Goal: Task Accomplishment & Management: Manage account settings

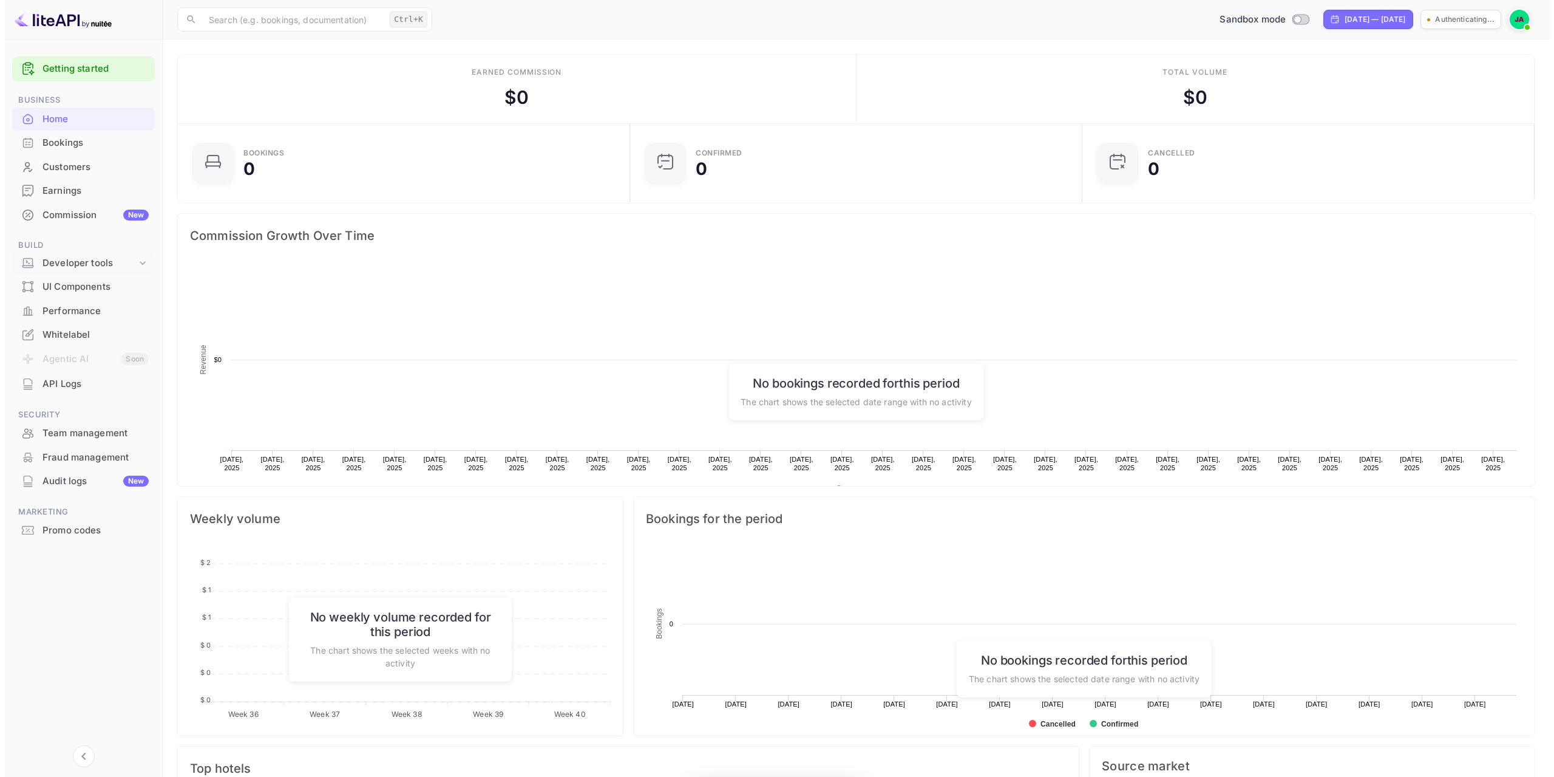
scroll to position [188, 436]
click at [71, 259] on div "Developer tools" at bounding box center [85, 263] width 94 height 14
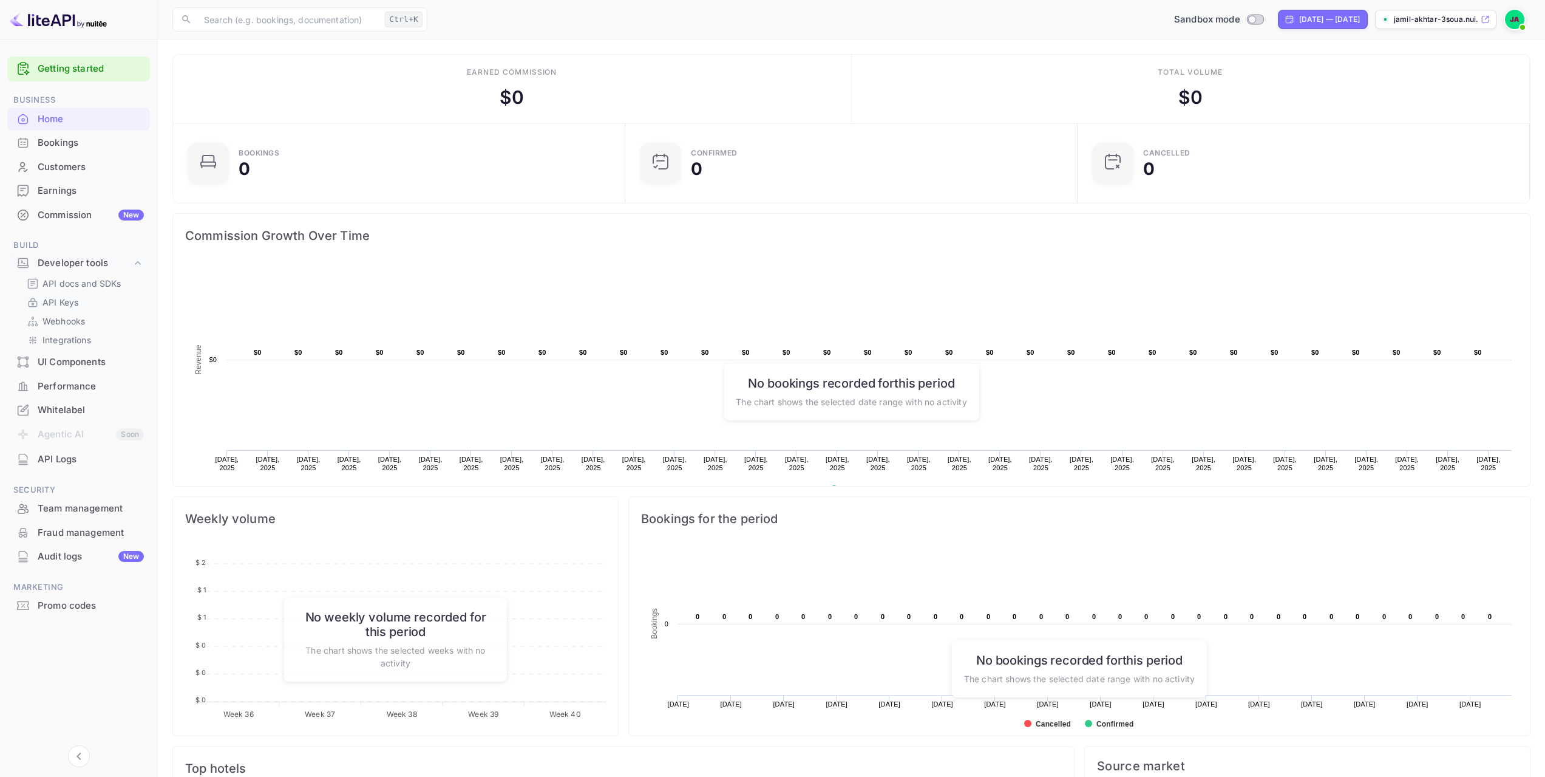
click at [76, 301] on p "API Keys" at bounding box center [61, 302] width 36 height 13
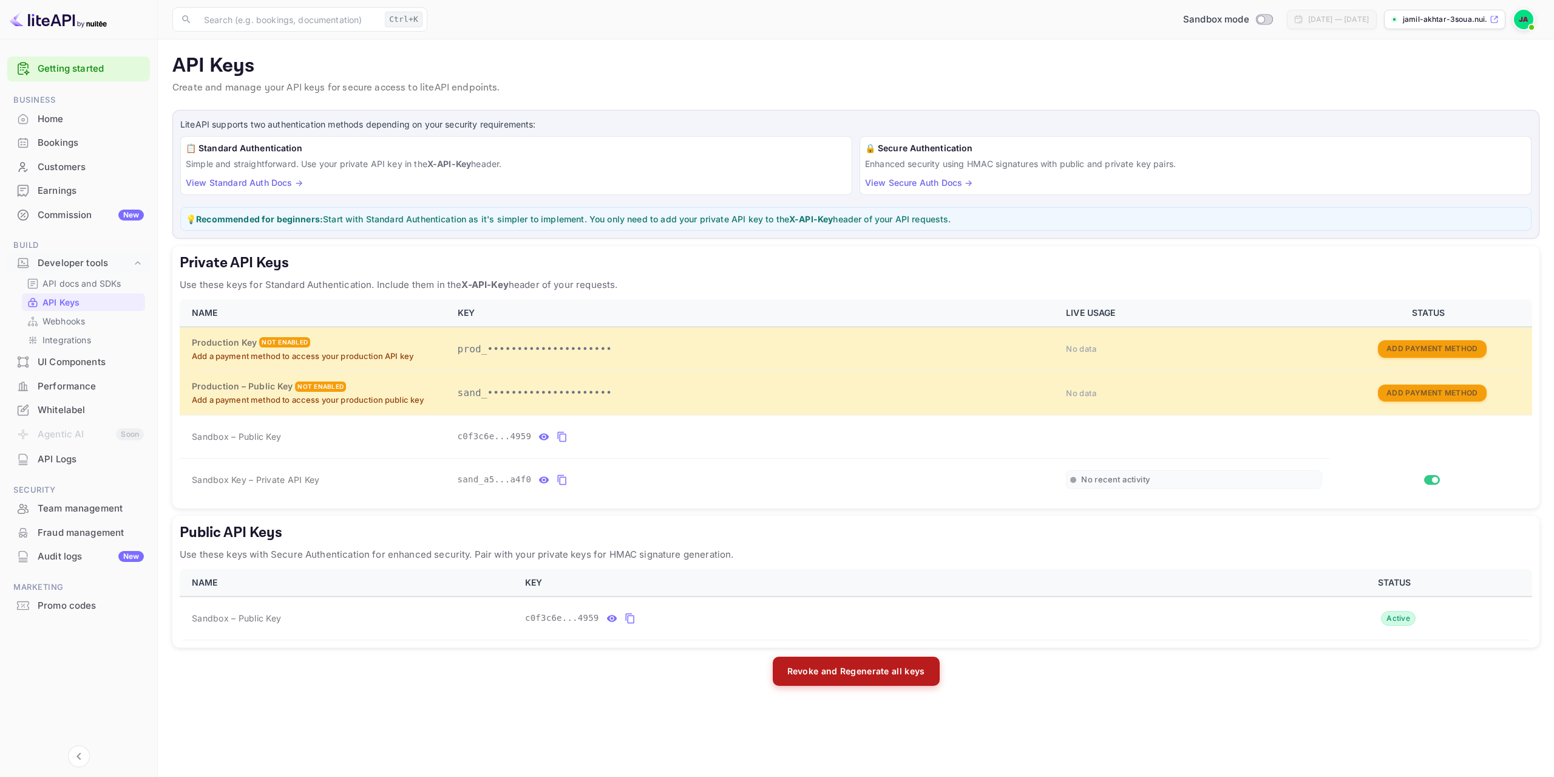
click at [822, 670] on button "Revoke and Regenerate all keys" at bounding box center [856, 670] width 167 height 29
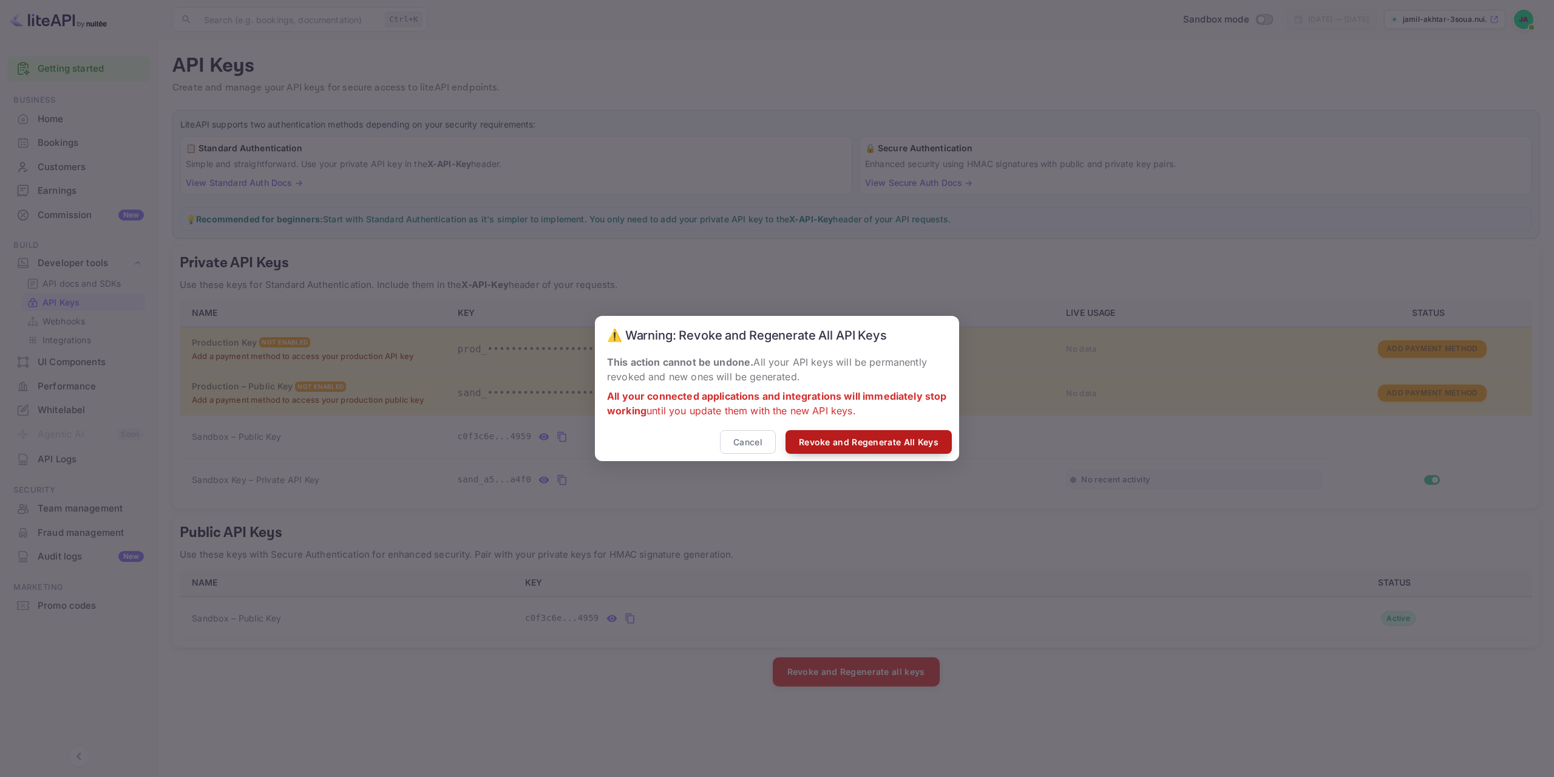
click at [836, 447] on button "Revoke and Regenerate All Keys" at bounding box center [869, 442] width 166 height 24
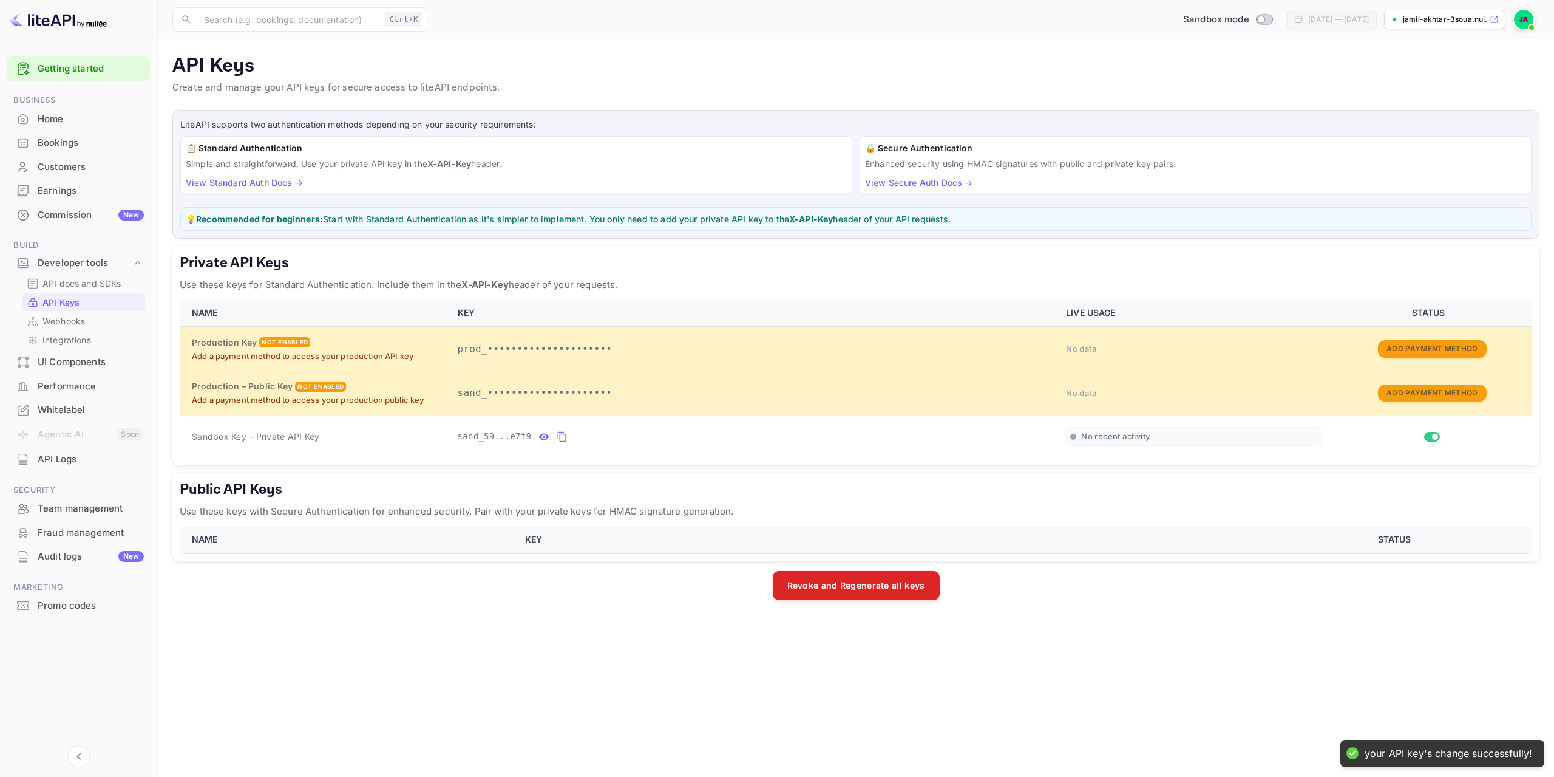
click at [614, 541] on th "KEY" at bounding box center [890, 539] width 744 height 27
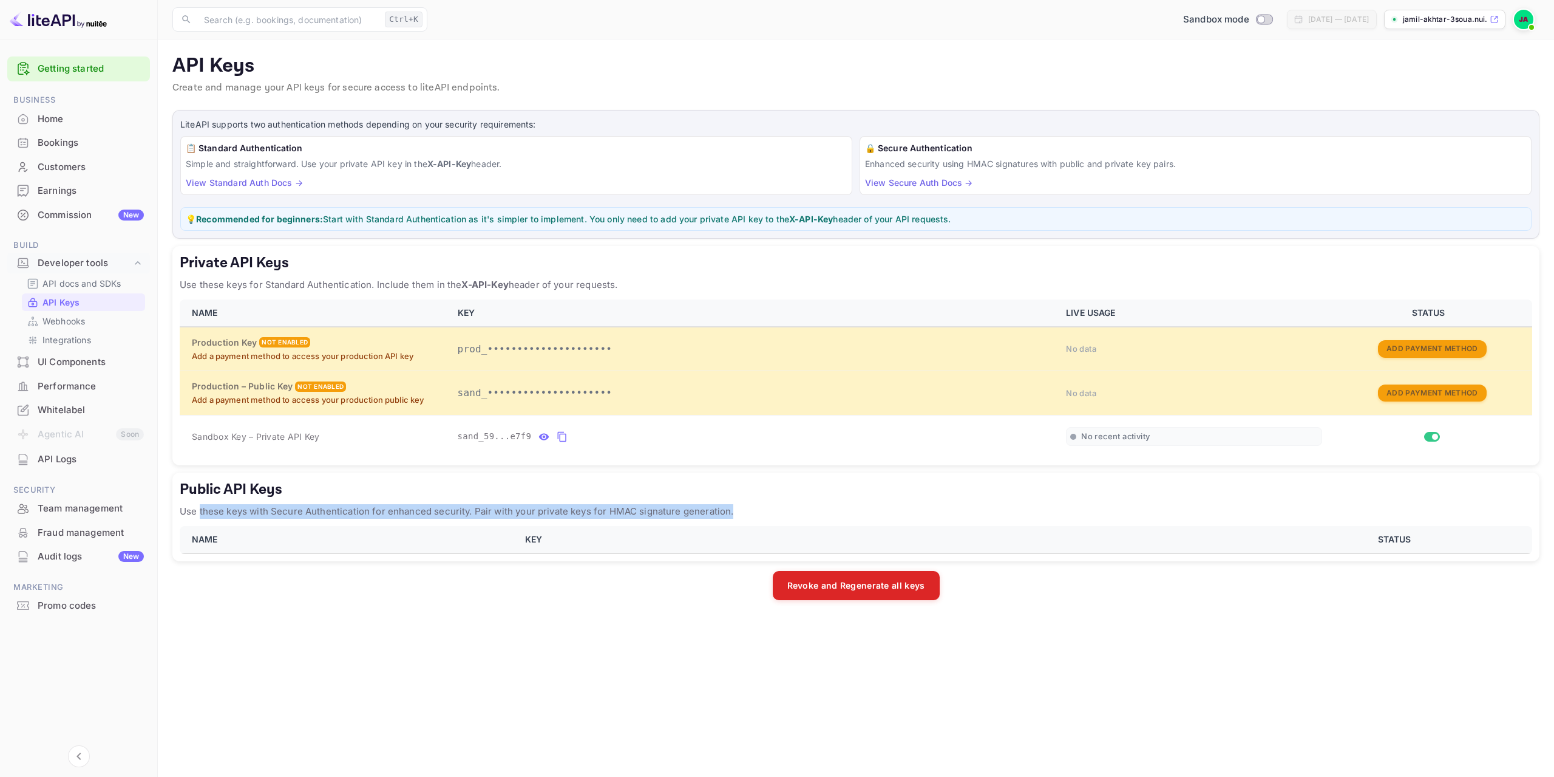
drag, startPoint x: 200, startPoint y: 510, endPoint x: 687, endPoint y: 522, distance: 487.7
click at [687, 522] on div "Public API Keys Use these keys with Secure Authentication for enhanced security…" at bounding box center [855, 516] width 1367 height 89
click at [571, 538] on th "KEY" at bounding box center [890, 539] width 744 height 27
click at [1434, 22] on p "jamil-akhtar-3soua.nui..." at bounding box center [1445, 19] width 84 height 11
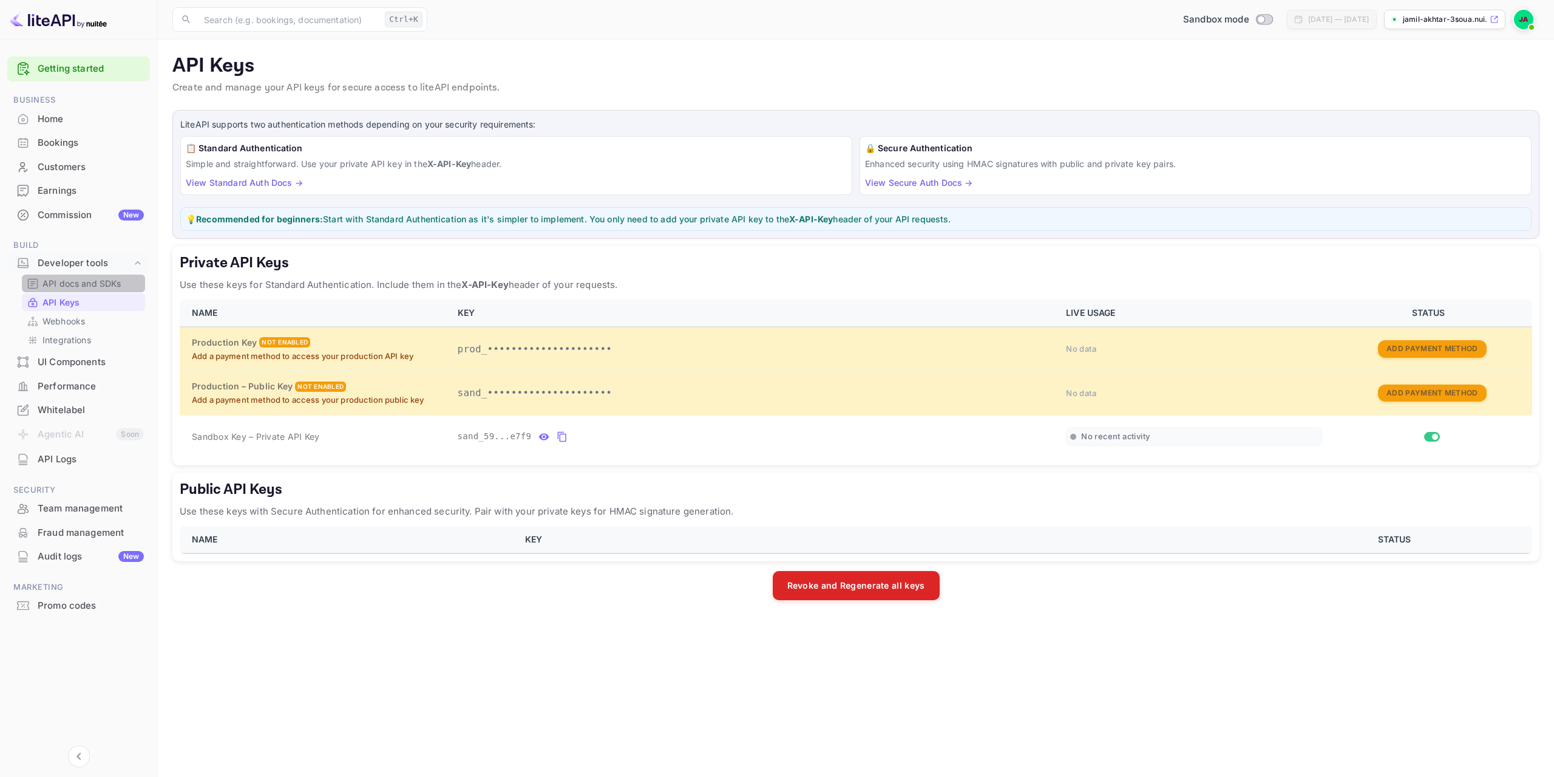
click at [80, 290] on div "API docs and SDKs" at bounding box center [83, 283] width 123 height 18
click at [109, 284] on p "API docs and SDKs" at bounding box center [82, 283] width 79 height 13
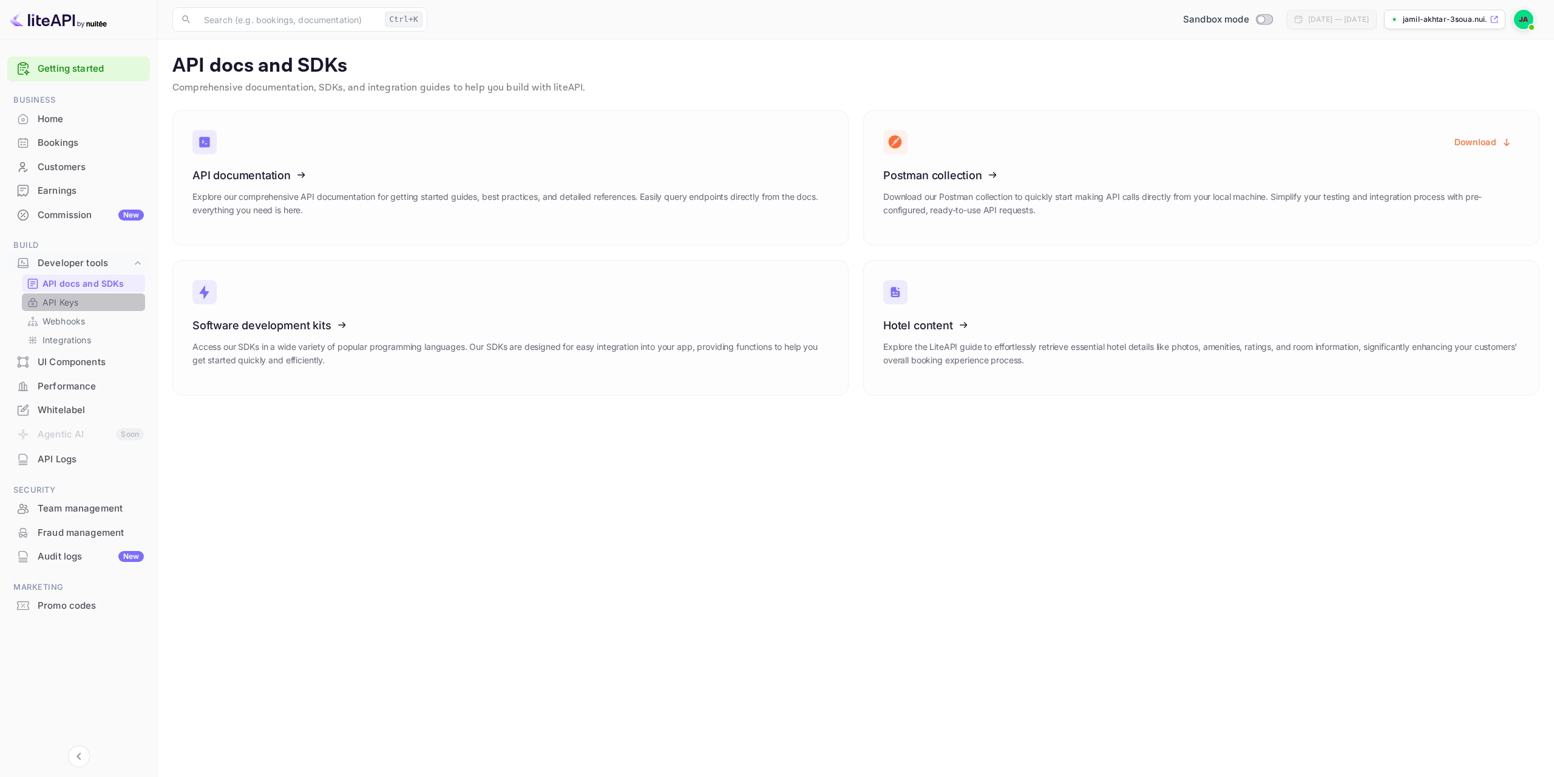
click at [89, 301] on link "API Keys" at bounding box center [84, 302] width 114 height 13
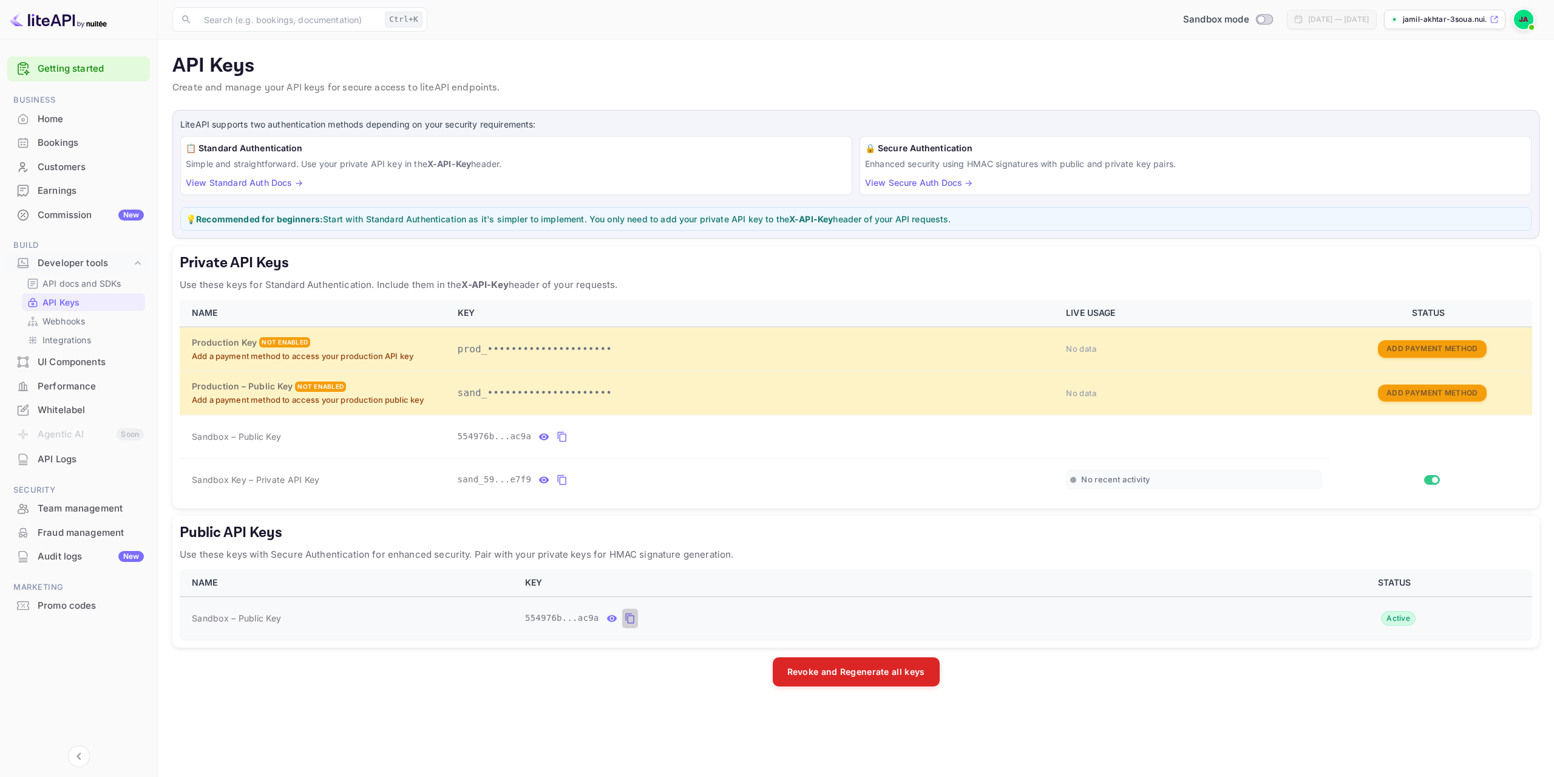
click at [625, 618] on icon "public api keys table" at bounding box center [629, 618] width 9 height 10
click at [70, 327] on div "Webhooks" at bounding box center [83, 321] width 123 height 18
click at [75, 324] on p "Webhooks" at bounding box center [64, 321] width 43 height 13
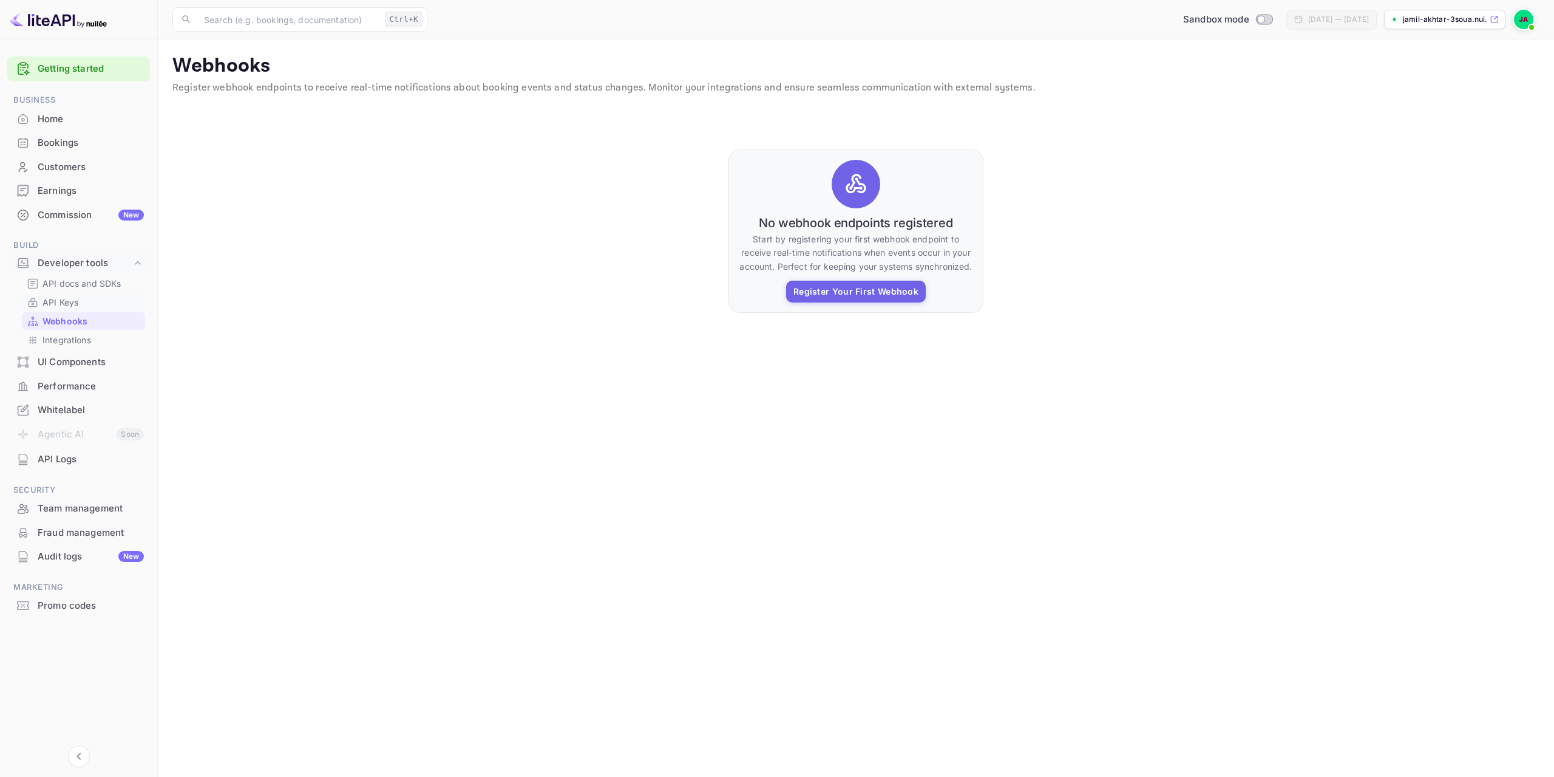
click at [70, 308] on p "API Keys" at bounding box center [61, 302] width 36 height 13
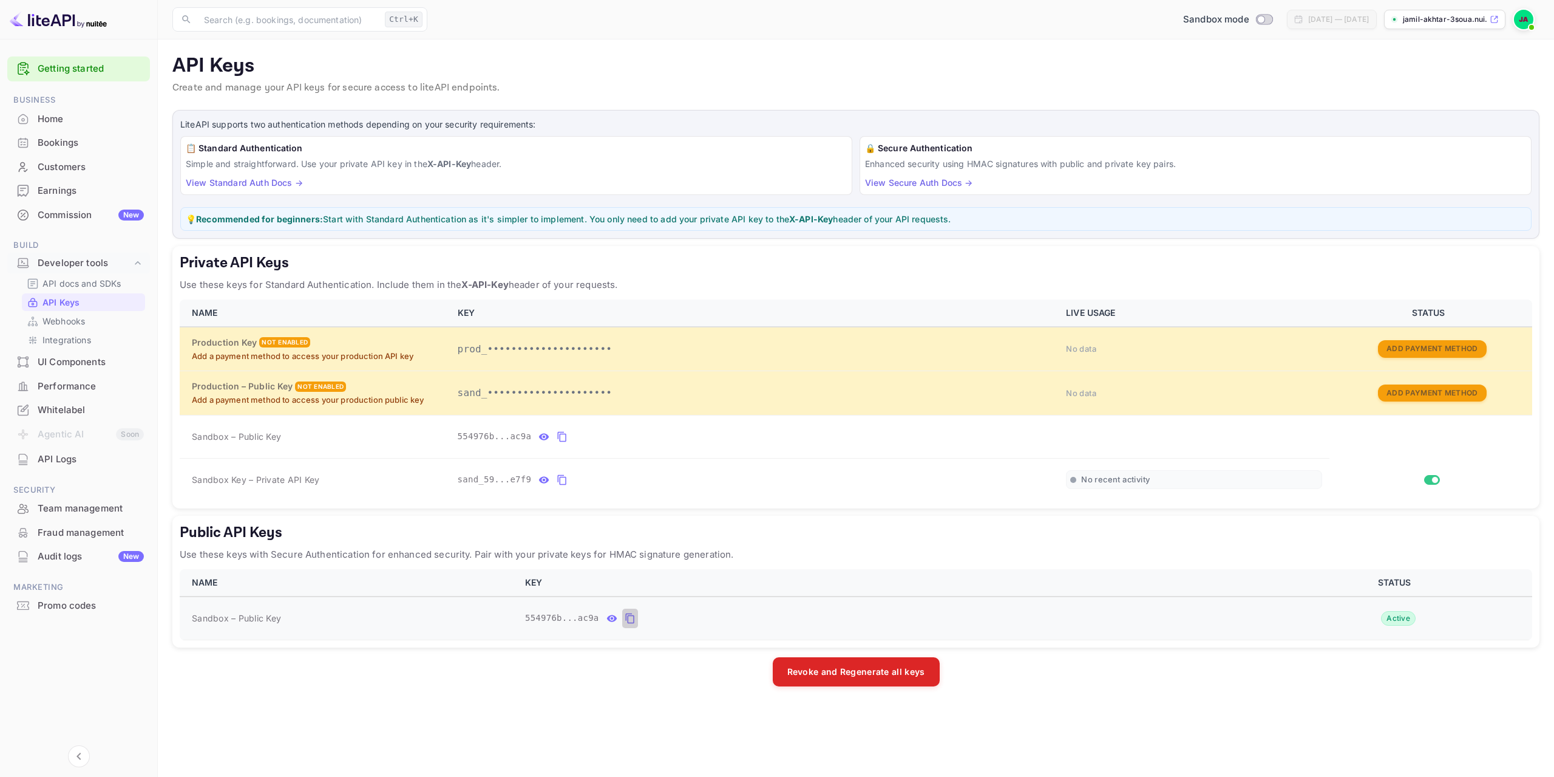
click at [625, 620] on icon "public api keys table" at bounding box center [630, 618] width 11 height 15
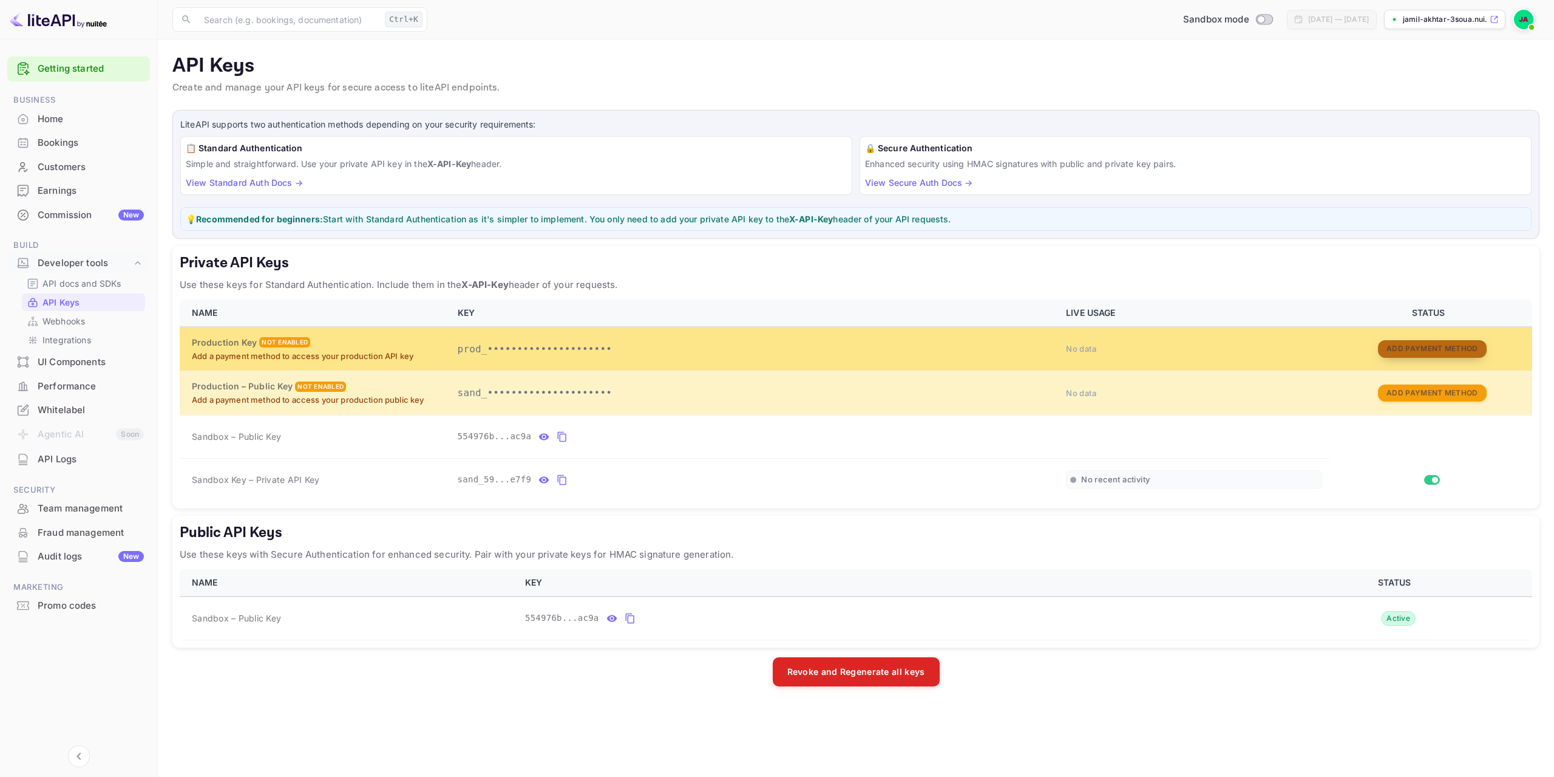
click at [1446, 347] on button "Add Payment Method" at bounding box center [1432, 349] width 108 height 18
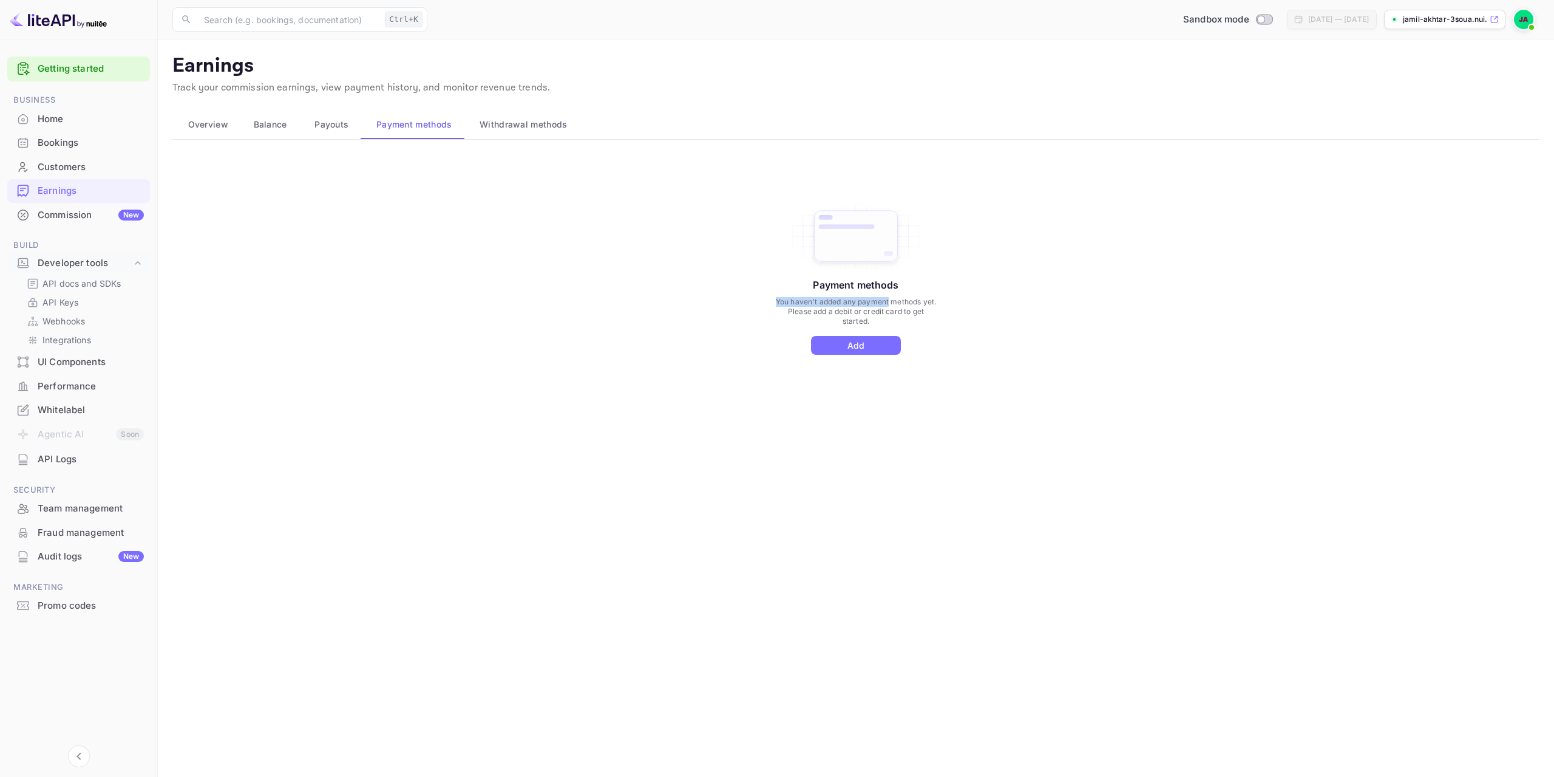
drag, startPoint x: 769, startPoint y: 302, endPoint x: 889, endPoint y: 305, distance: 119.7
click at [889, 305] on div "Payment methods You haven't added any payment methods yet. Please add a debit o…" at bounding box center [855, 290] width 1367 height 273
click at [961, 304] on div "Payment methods You haven't added any payment methods yet. Please add a debit o…" at bounding box center [855, 290] width 1367 height 273
drag, startPoint x: 907, startPoint y: 316, endPoint x: 914, endPoint y: 316, distance: 7.9
click at [914, 316] on div "Payment methods You haven't added any payment methods yet. Please add a debit o…" at bounding box center [855, 290] width 1367 height 273
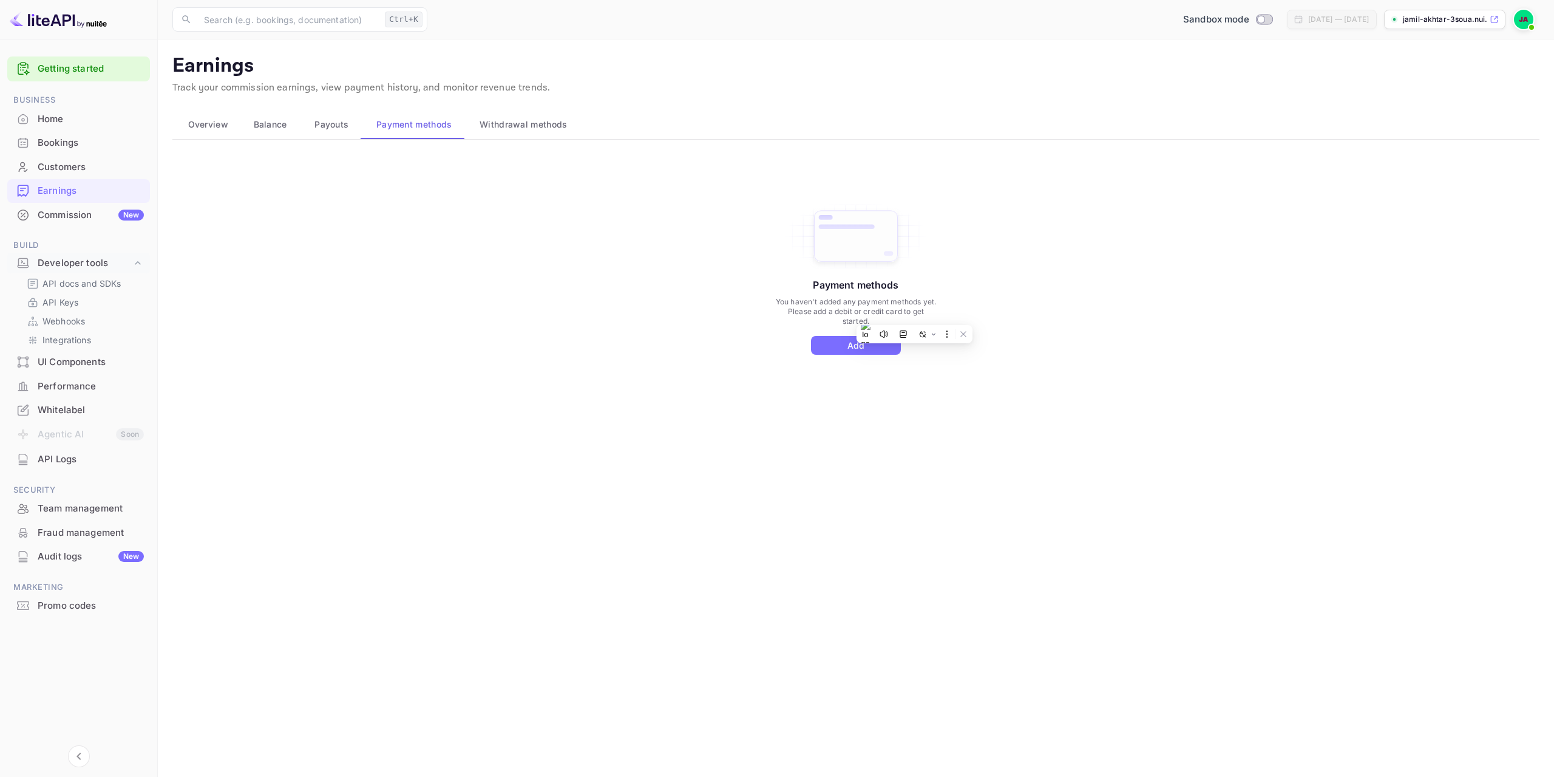
click at [967, 313] on div "Payment methods You haven't added any payment methods yet. Please add a debit o…" at bounding box center [855, 290] width 1367 height 273
click at [832, 342] on button "Add" at bounding box center [856, 345] width 90 height 19
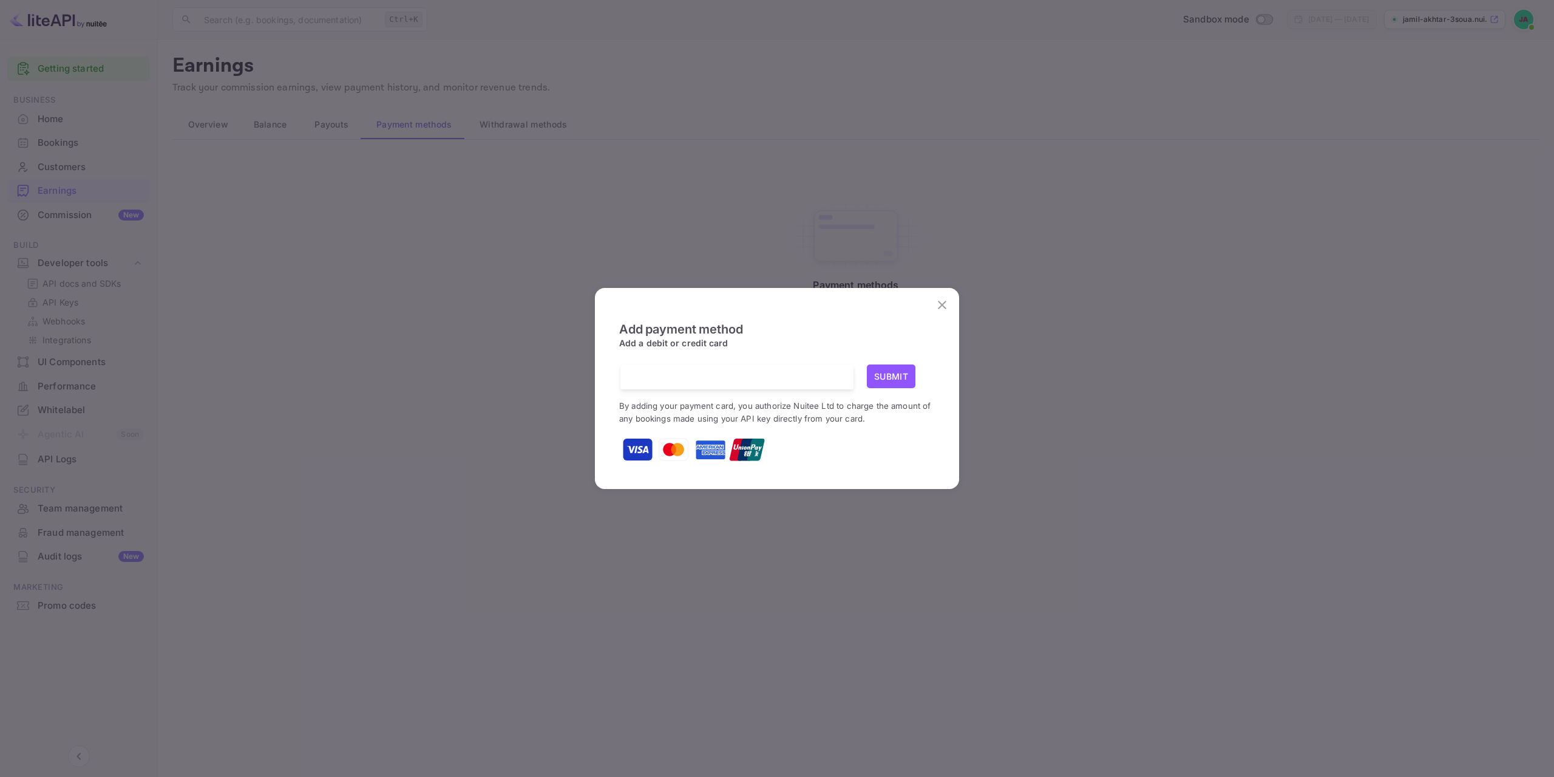
click at [933, 307] on button "close" at bounding box center [942, 305] width 24 height 24
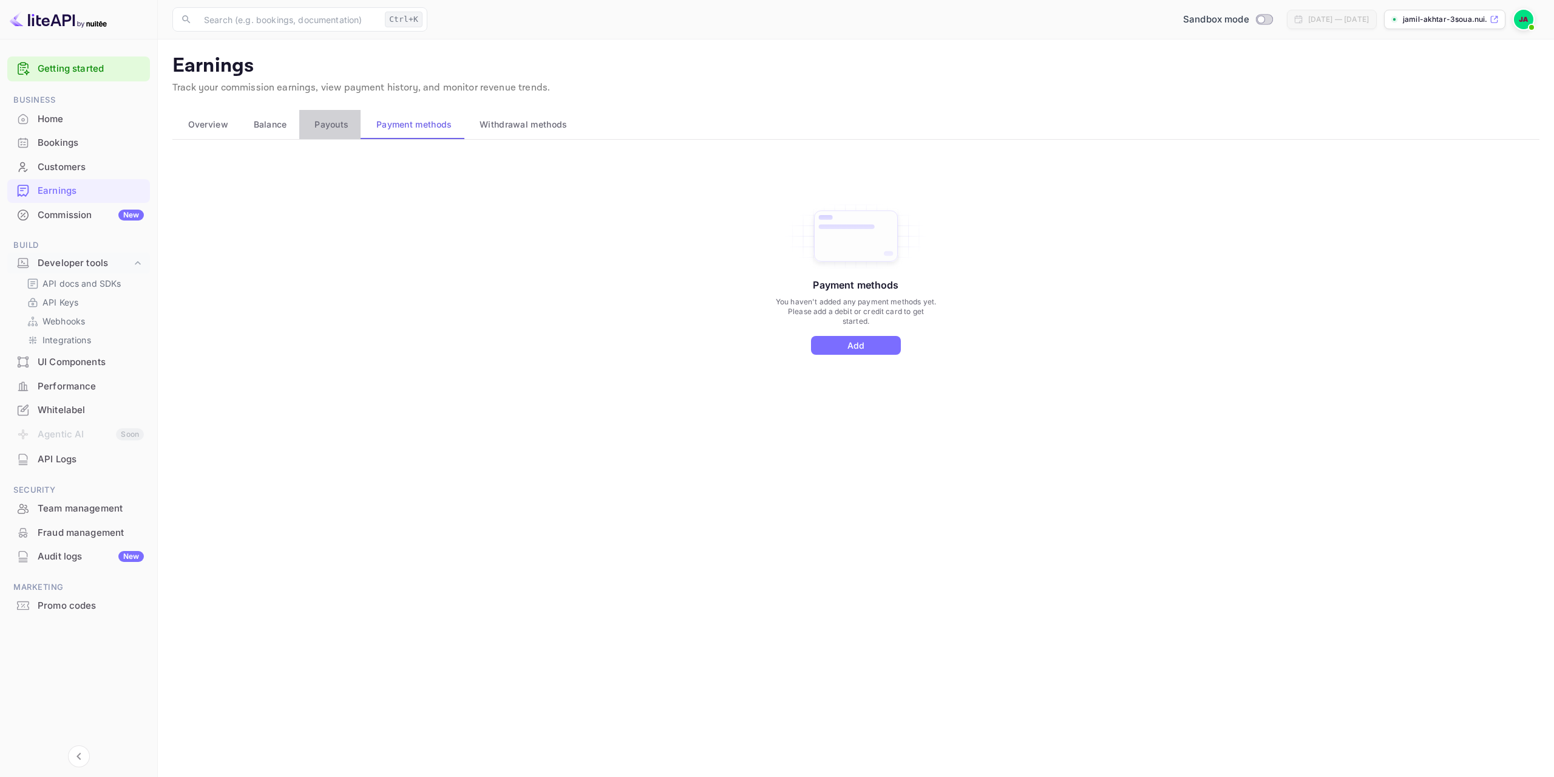
click at [329, 137] on button "Payouts" at bounding box center [330, 124] width 62 height 29
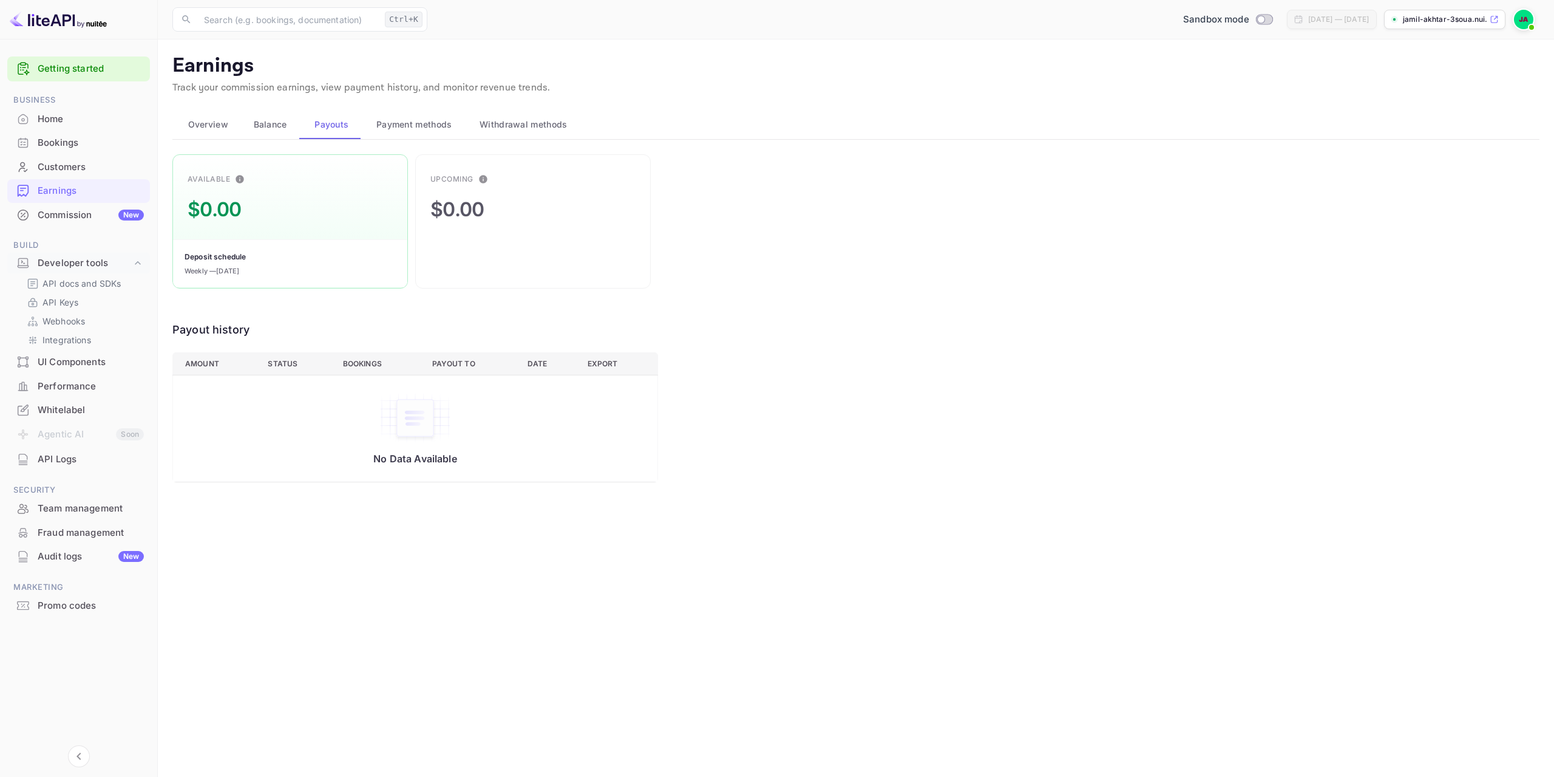
click at [260, 131] on span "Balance" at bounding box center [270, 124] width 33 height 15
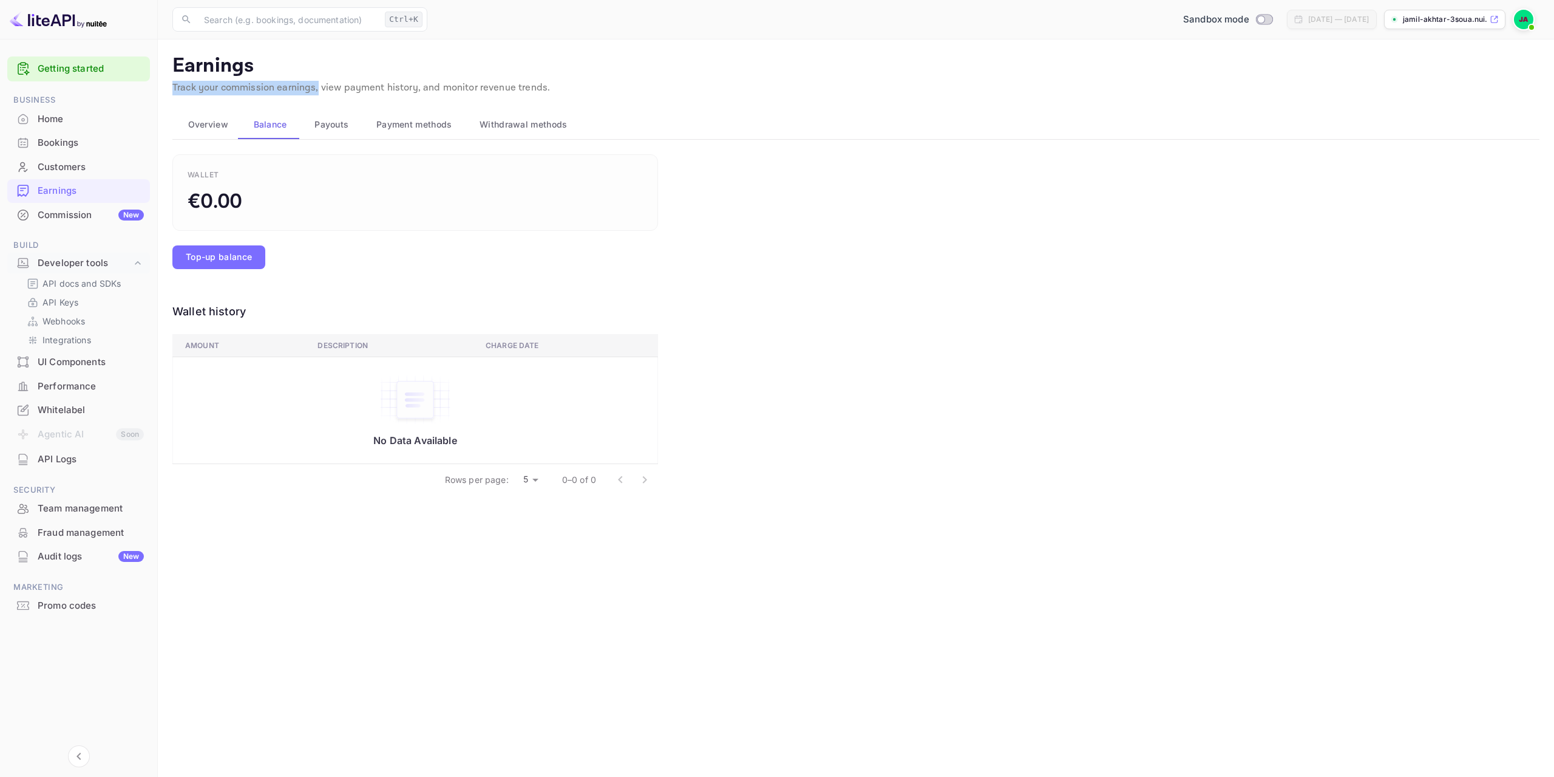
drag, startPoint x: 172, startPoint y: 87, endPoint x: 316, endPoint y: 90, distance: 143.9
click at [316, 90] on main "Earnings Track your commission earnings, view payment history, and monitor reve…" at bounding box center [856, 407] width 1397 height 737
click at [418, 85] on p "Track your commission earnings, view payment history, and monitor revenue trend…" at bounding box center [855, 88] width 1367 height 15
drag, startPoint x: 536, startPoint y: 87, endPoint x: 449, endPoint y: 88, distance: 86.8
click at [449, 88] on p "Track your commission earnings, view payment history, and monitor revenue trend…" at bounding box center [855, 88] width 1367 height 15
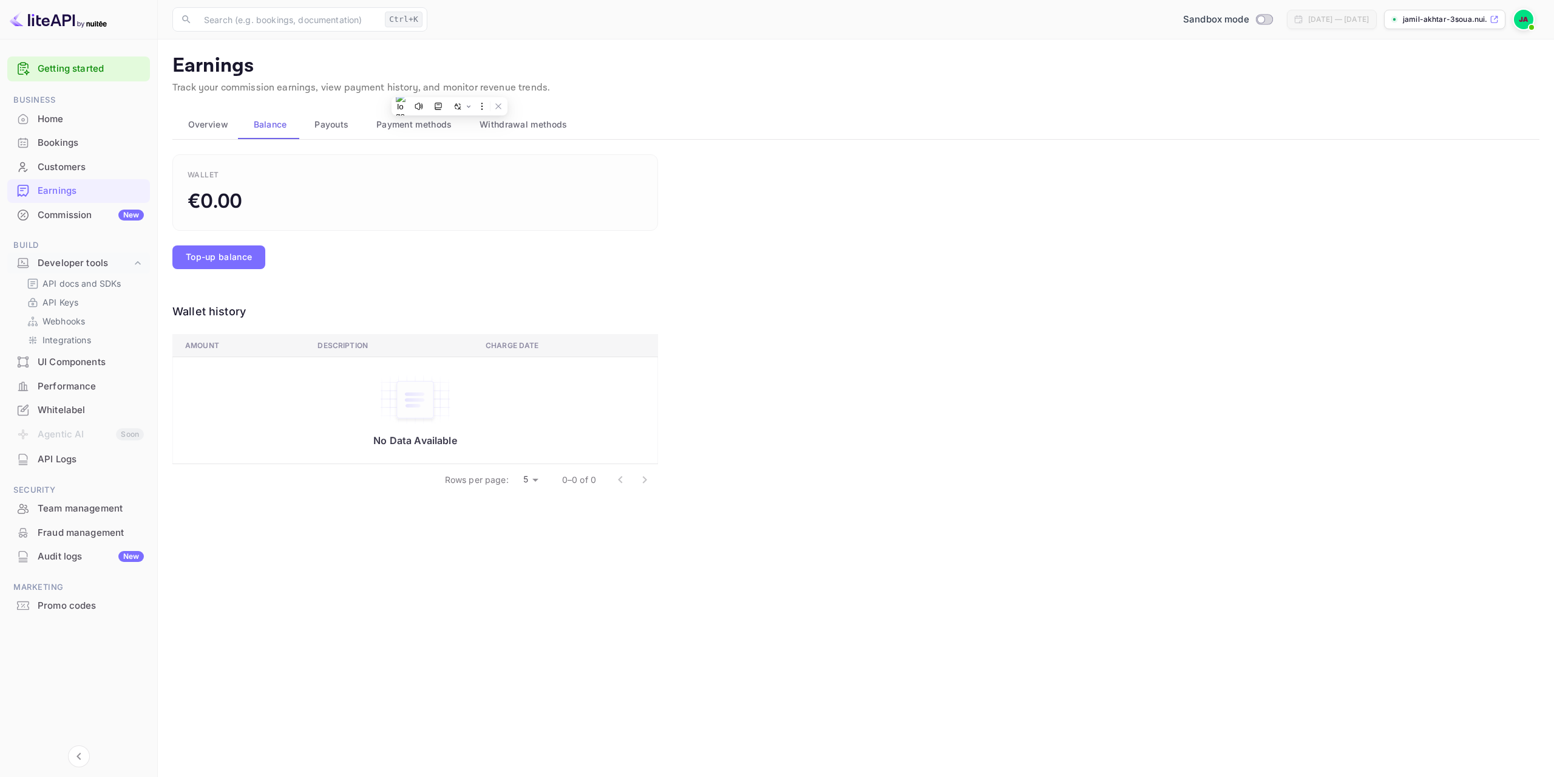
click at [600, 87] on p "Track your commission earnings, view payment history, and monitor revenue trend…" at bounding box center [855, 88] width 1367 height 15
click at [212, 122] on span "Overview" at bounding box center [208, 124] width 40 height 15
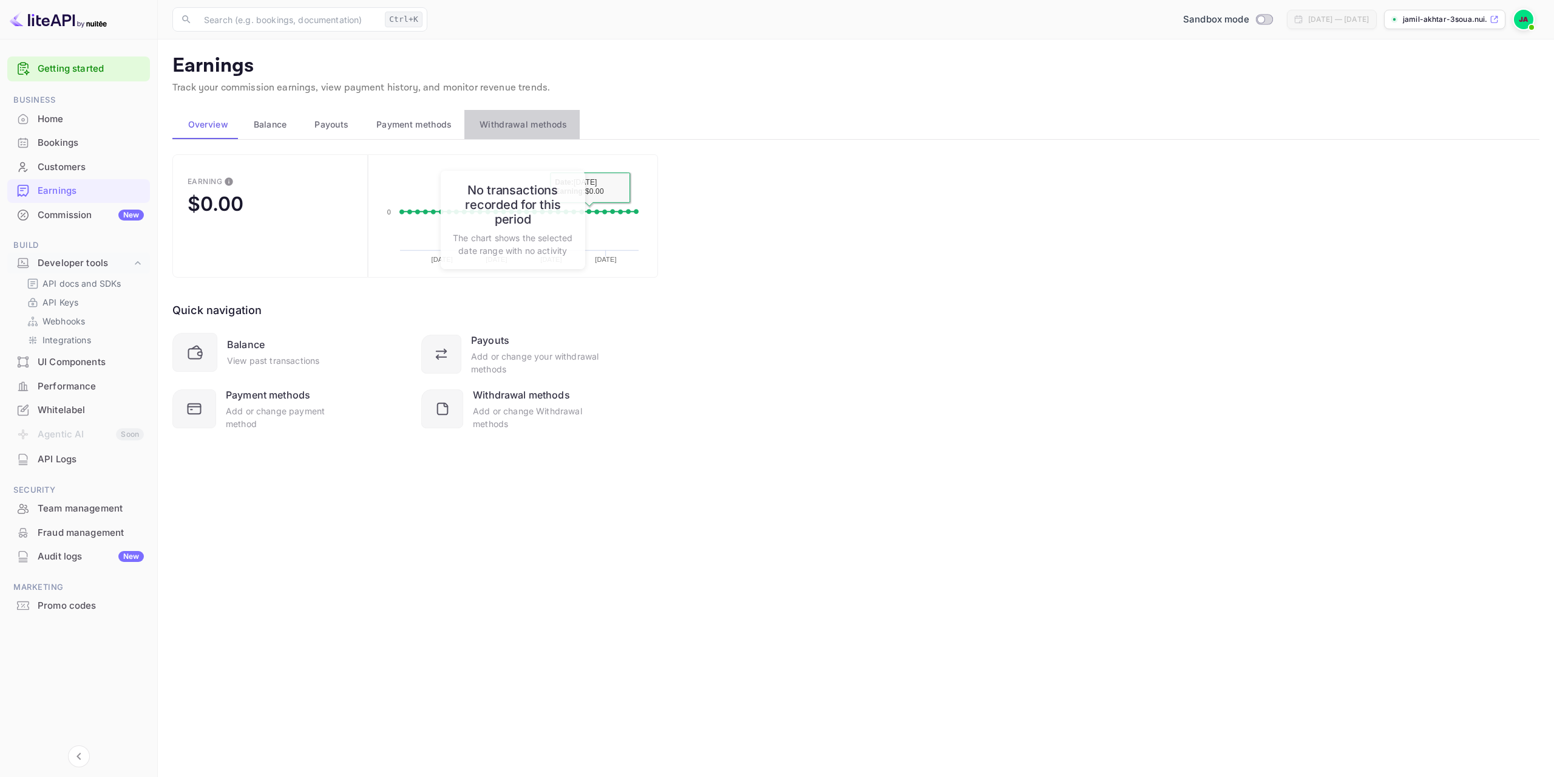
drag, startPoint x: 514, startPoint y: 121, endPoint x: 513, endPoint y: 153, distance: 32.2
click at [514, 123] on span "Withdrawal methods" at bounding box center [523, 124] width 87 height 15
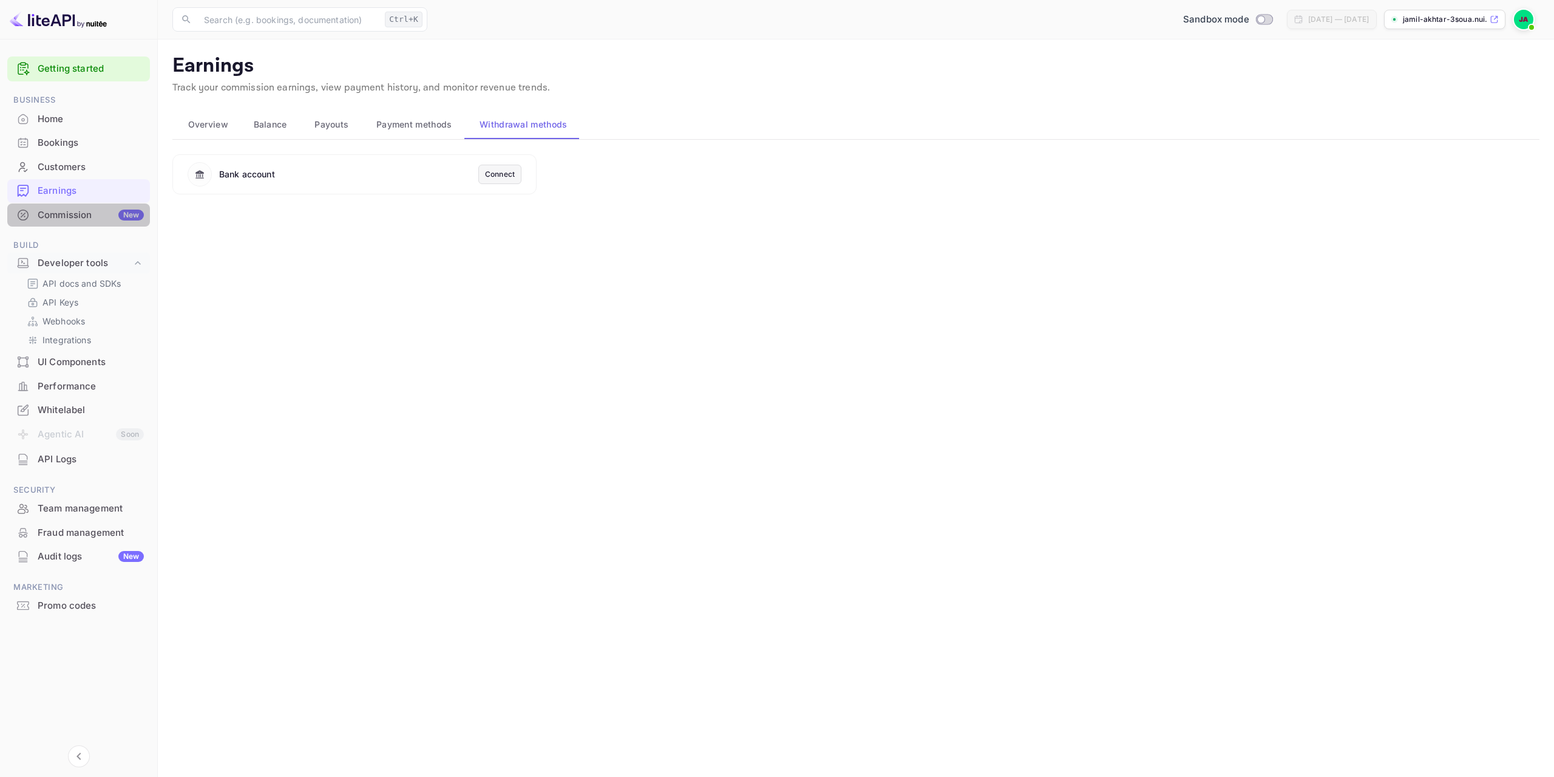
click at [77, 219] on div "Commission New" at bounding box center [91, 215] width 106 height 14
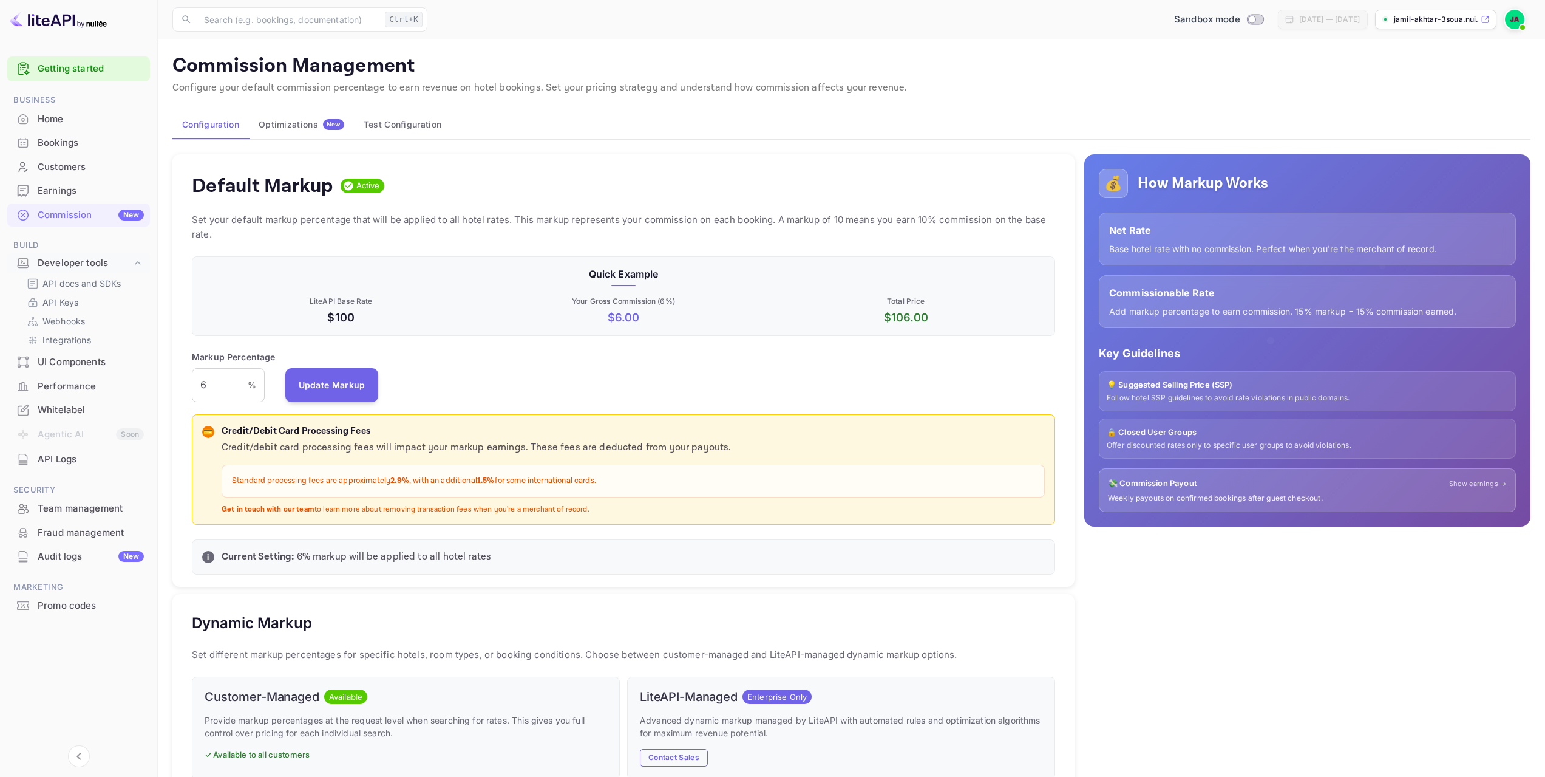
scroll to position [206, 854]
drag, startPoint x: 364, startPoint y: 298, endPoint x: 375, endPoint y: 298, distance: 10.9
click at [375, 298] on p "LiteAPI Base Rate" at bounding box center [340, 301] width 277 height 11
click at [396, 333] on div "Quick Example LiteAPI Base Rate $100 Your Gross Commission ( 6 %) $ 6.00 Total …" at bounding box center [623, 296] width 863 height 80
drag, startPoint x: 570, startPoint y: 301, endPoint x: 678, endPoint y: 301, distance: 108.7
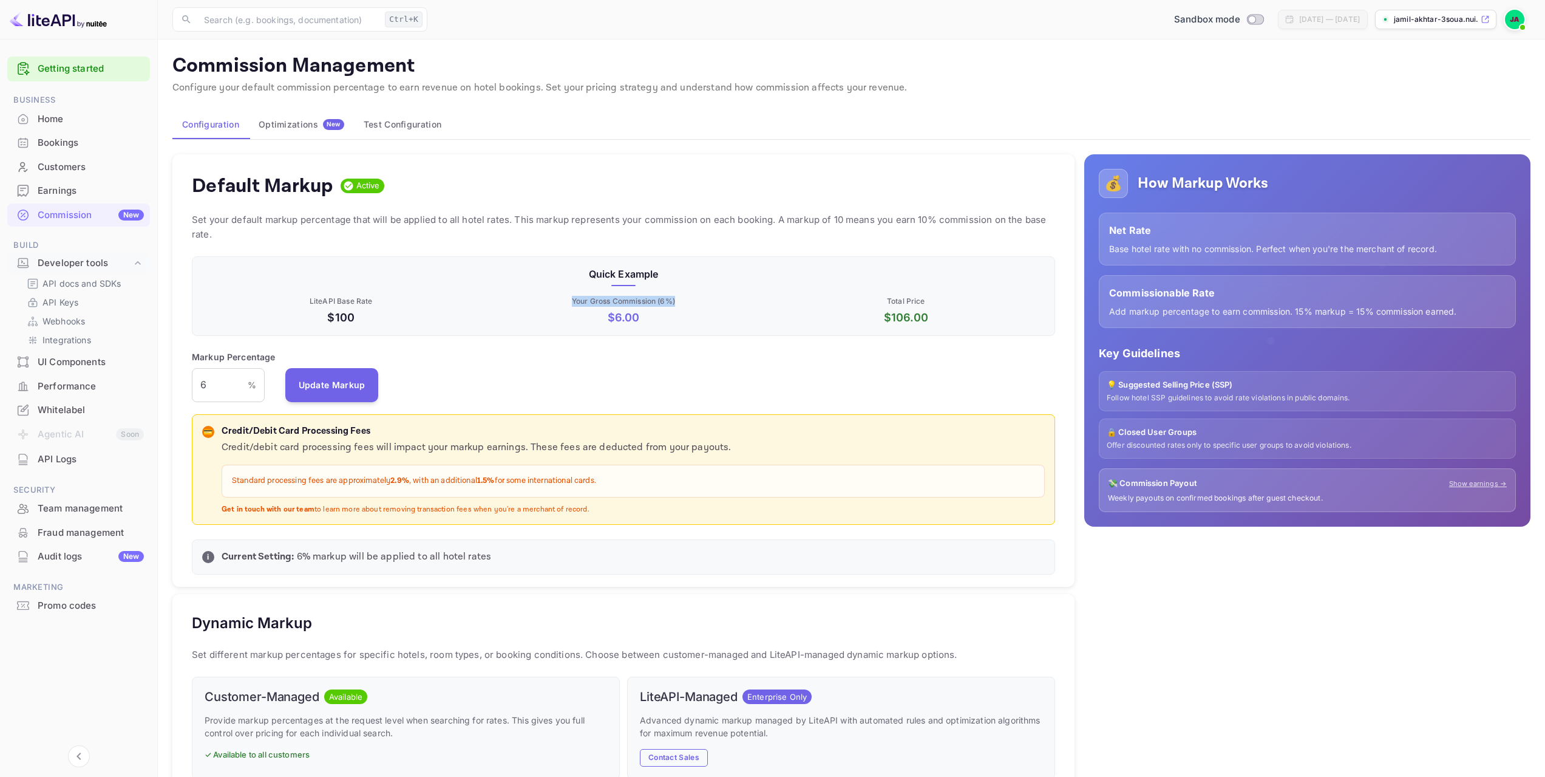
click at [678, 301] on p "Your Gross Commission ( 6 %)" at bounding box center [623, 301] width 277 height 11
click at [664, 369] on div "Markup Percentage 6 % ​ Update Markup" at bounding box center [623, 376] width 863 height 52
drag, startPoint x: 595, startPoint y: 321, endPoint x: 645, endPoint y: 321, distance: 49.8
click at [645, 321] on p "$ 6.00" at bounding box center [623, 317] width 277 height 16
click at [794, 303] on p "Total Price" at bounding box center [905, 301] width 277 height 11
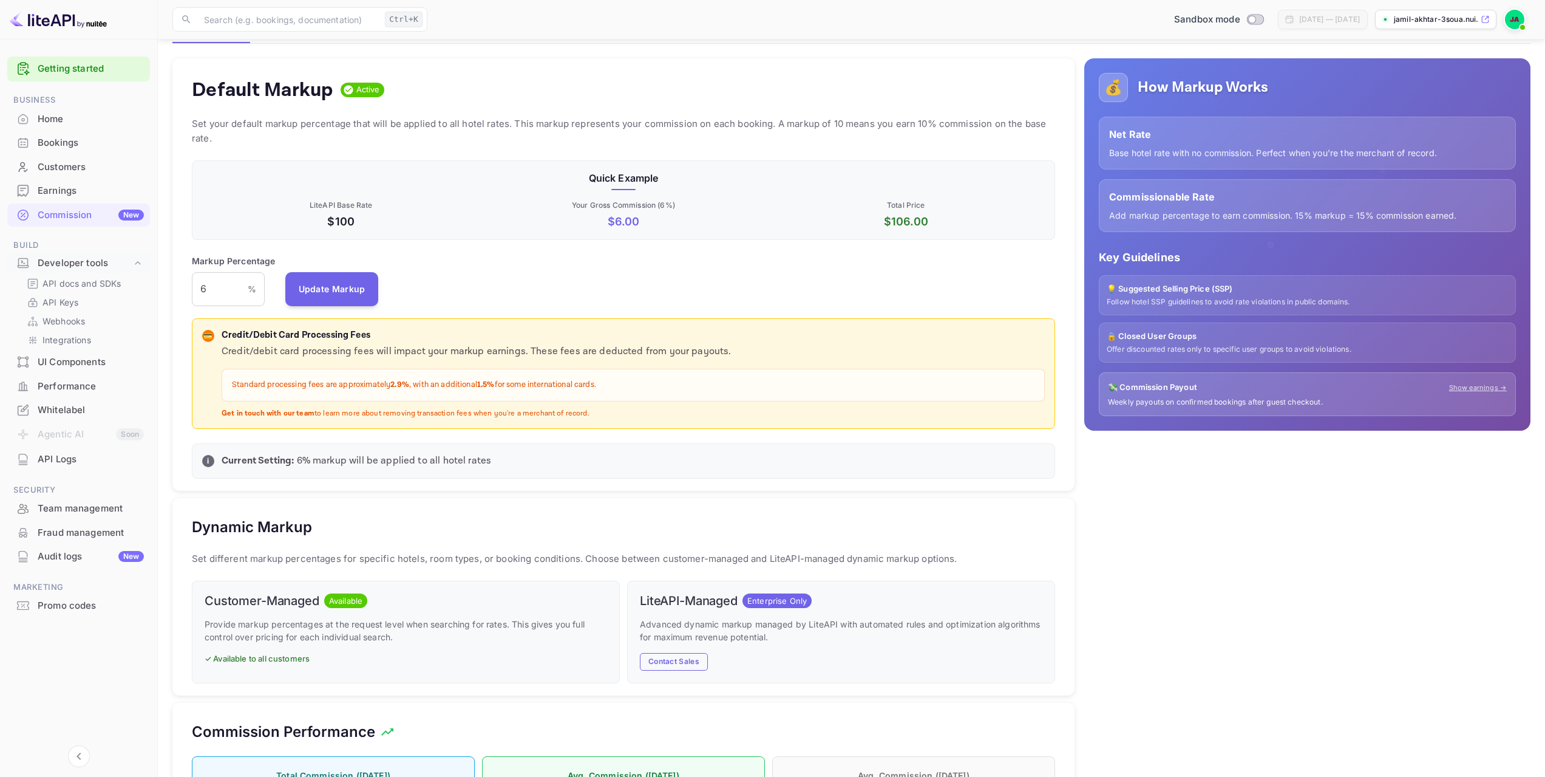
scroll to position [101, 0]
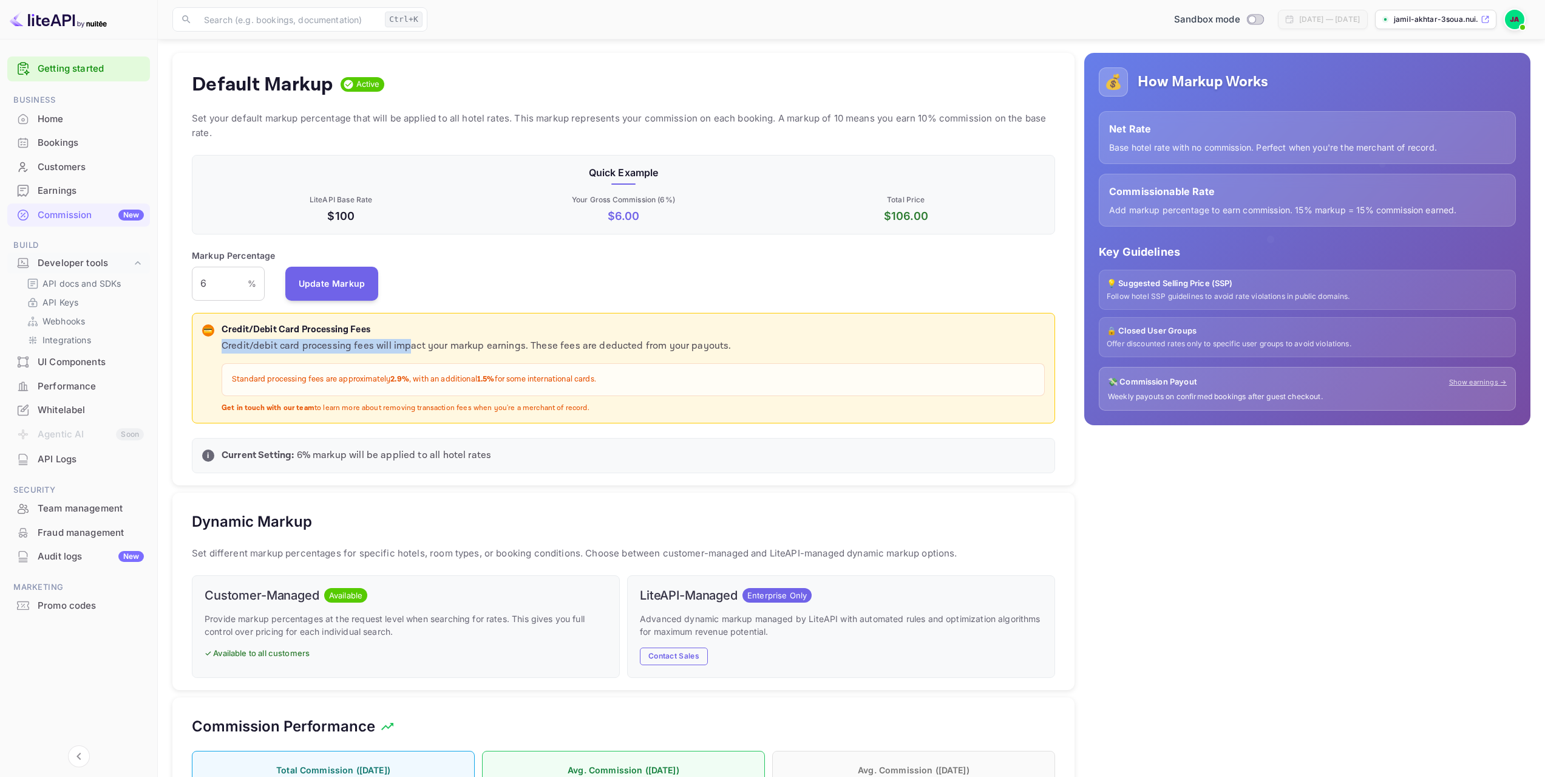
drag, startPoint x: 222, startPoint y: 342, endPoint x: 407, endPoint y: 341, distance: 185.8
click at [407, 341] on p "Credit/debit card processing fees will impact your markup earnings. These fees …" at bounding box center [633, 346] width 823 height 15
click at [524, 343] on p "Credit/debit card processing fees will impact your markup earnings. These fees …" at bounding box center [633, 346] width 823 height 15
drag, startPoint x: 525, startPoint y: 342, endPoint x: 693, endPoint y: 340, distance: 168.2
click at [693, 340] on p "Credit/debit card processing fees will impact your markup earnings. These fees …" at bounding box center [633, 346] width 823 height 15
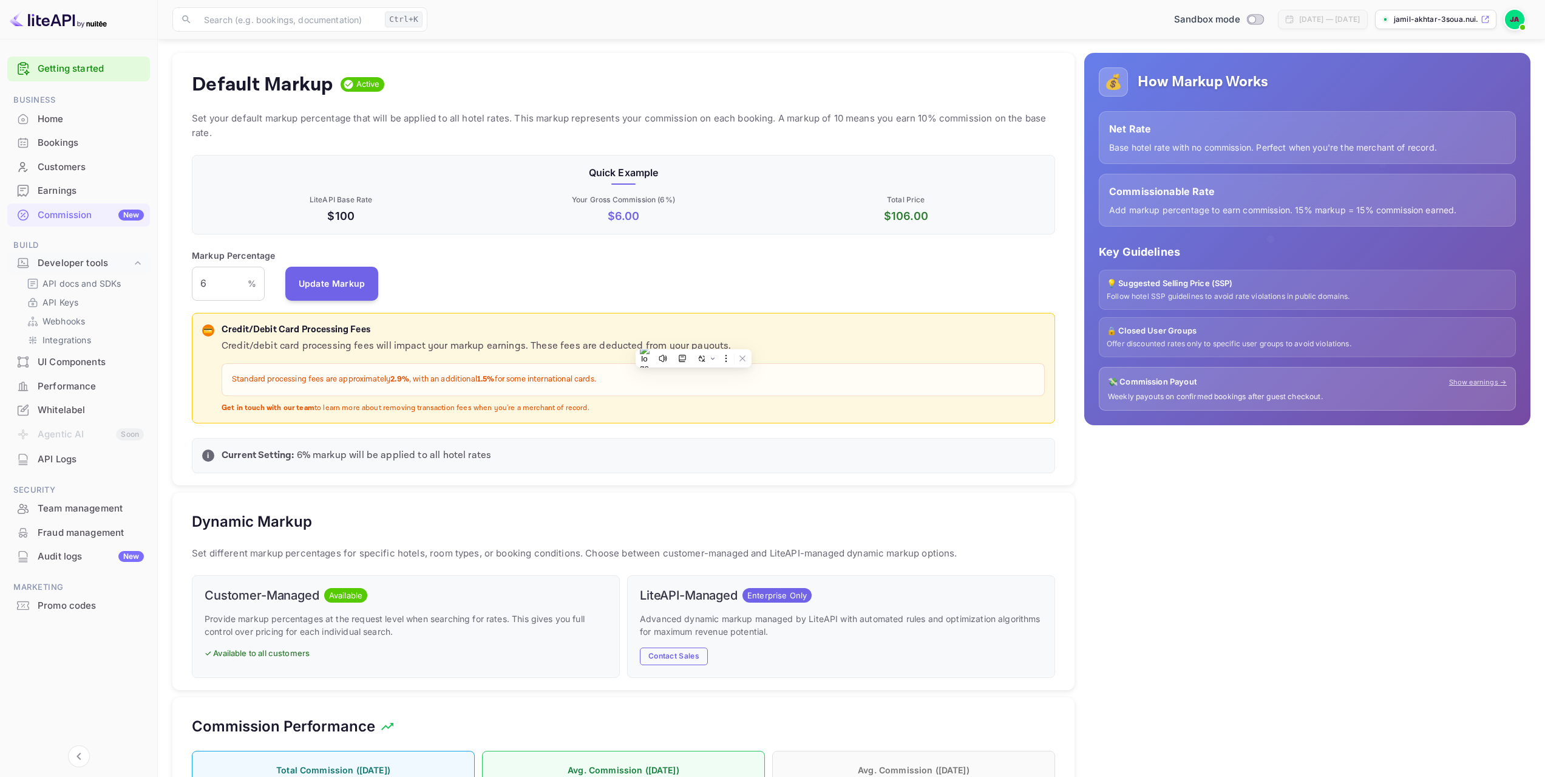
click at [791, 338] on div "Credit/Debit Card Processing Fees Credit/debit card processing fees will impact…" at bounding box center [633, 368] width 823 height 90
drag, startPoint x: 236, startPoint y: 386, endPoint x: 410, endPoint y: 382, distance: 174.9
click at [410, 382] on div "💳 Credit/Debit Card Processing Fees Credit/debit card processing fees will impa…" at bounding box center [623, 368] width 843 height 90
drag, startPoint x: 641, startPoint y: 372, endPoint x: 517, endPoint y: 377, distance: 123.4
click at [519, 377] on div "Standard processing fees are approximately 2.9% , with an additional 1.5% for s…" at bounding box center [633, 379] width 823 height 33
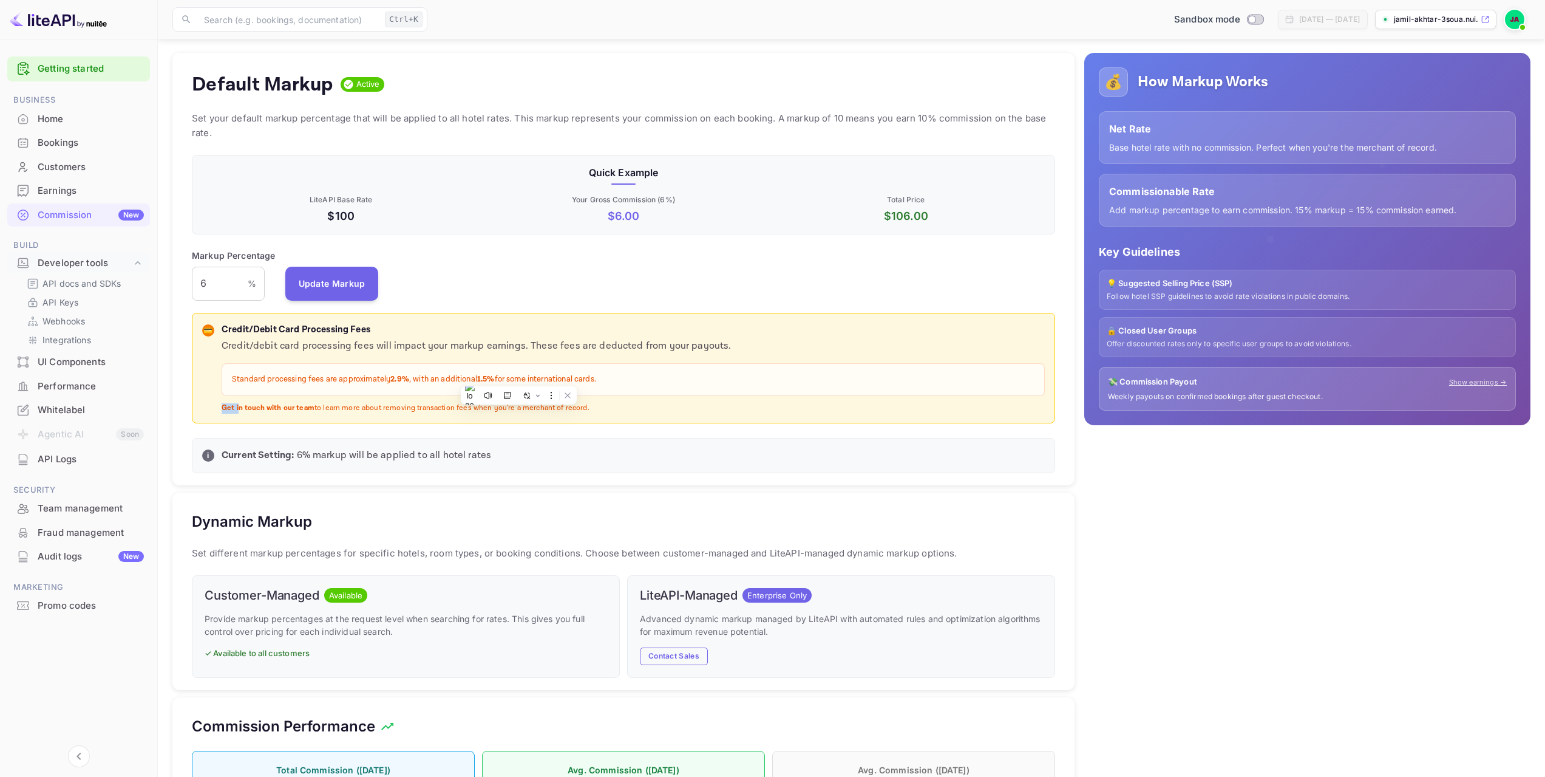
drag, startPoint x: 219, startPoint y: 402, endPoint x: 283, endPoint y: 404, distance: 63.8
click at [248, 404] on div "💳 Credit/Debit Card Processing Fees Credit/debit card processing fees will impa…" at bounding box center [623, 368] width 843 height 90
click at [313, 401] on div "Credit/debit card processing fees will impact your markup earnings. These fees …" at bounding box center [633, 376] width 823 height 74
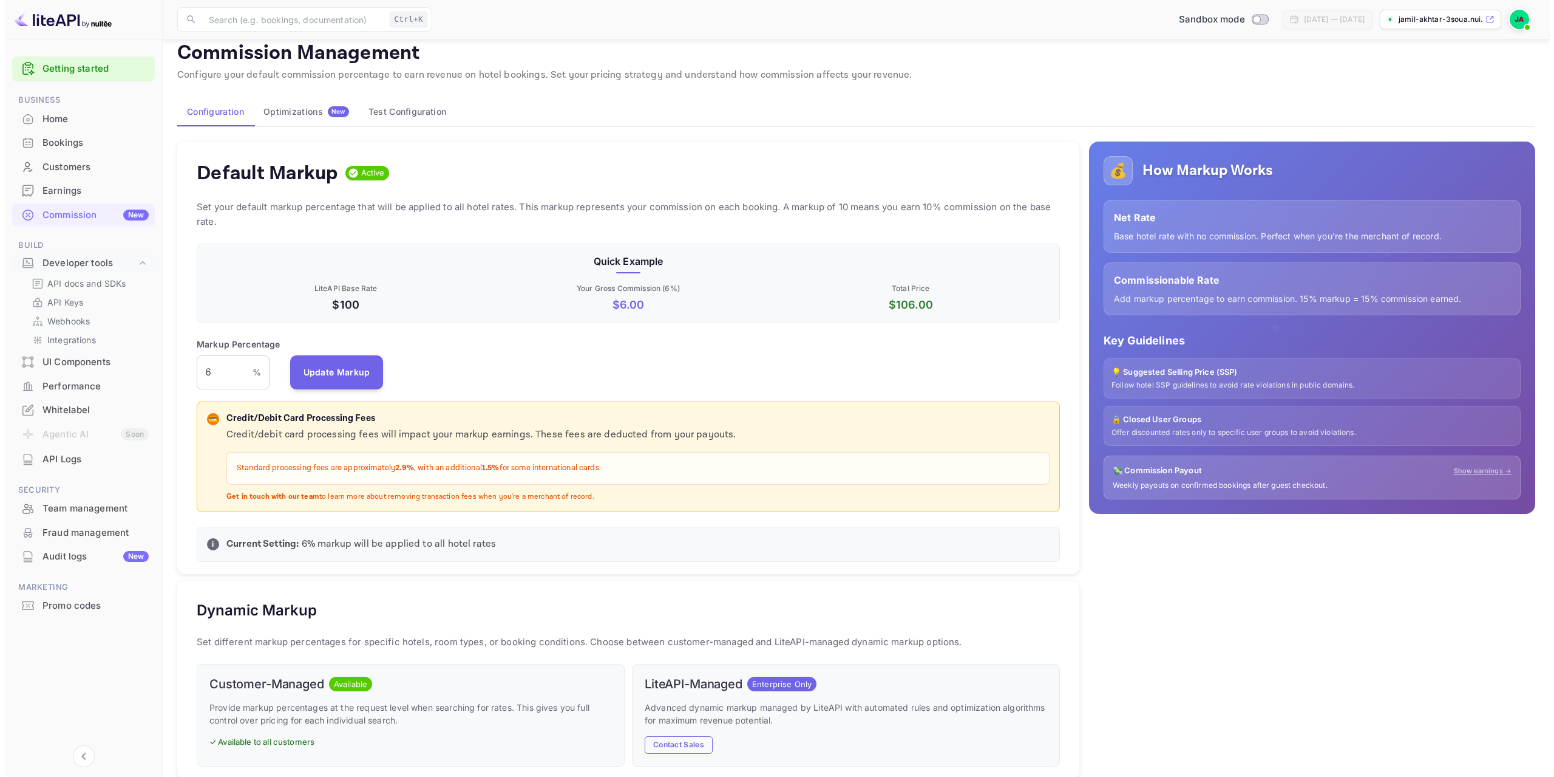
scroll to position [0, 0]
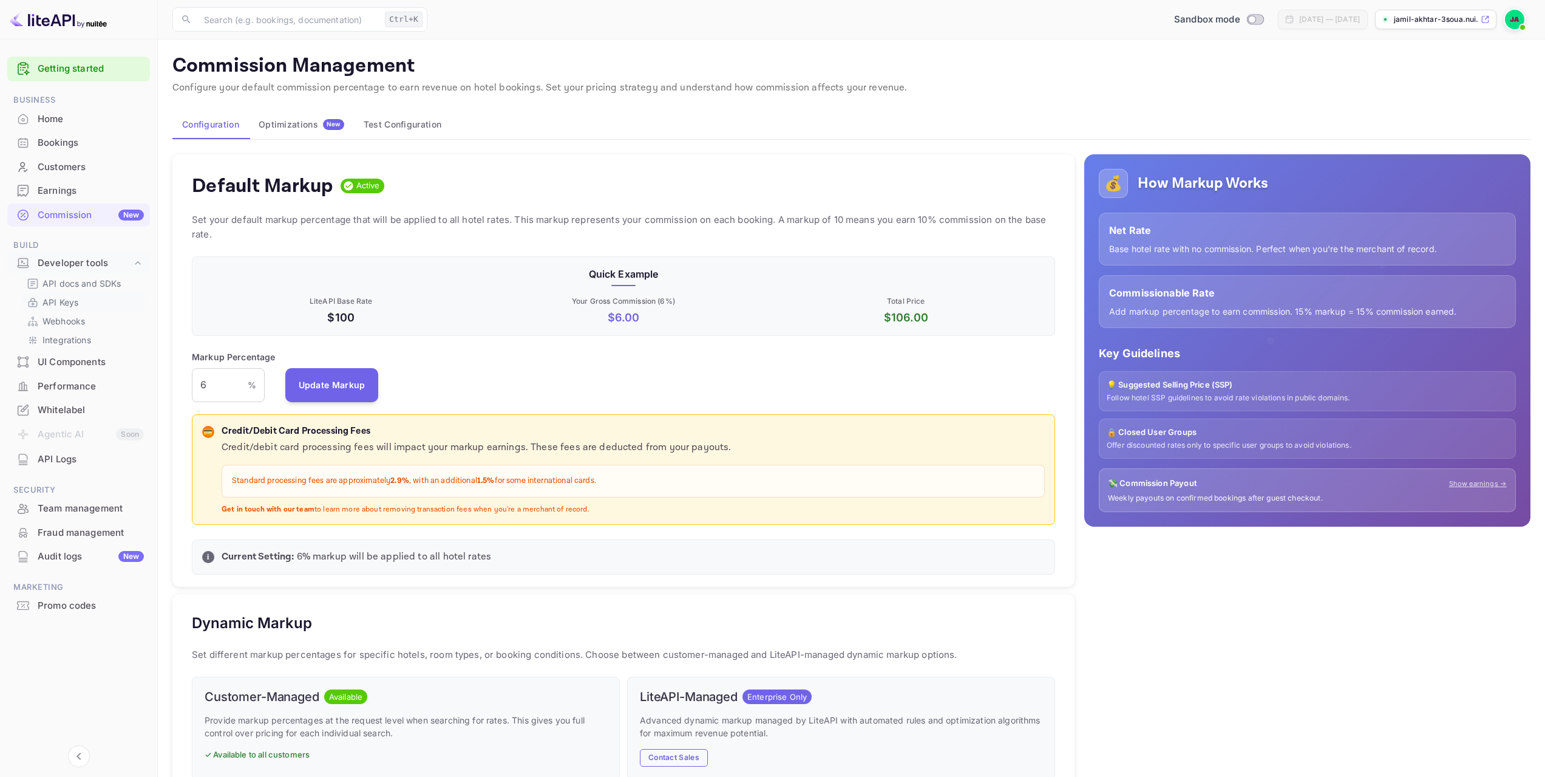
click at [67, 302] on p "API Keys" at bounding box center [61, 302] width 36 height 13
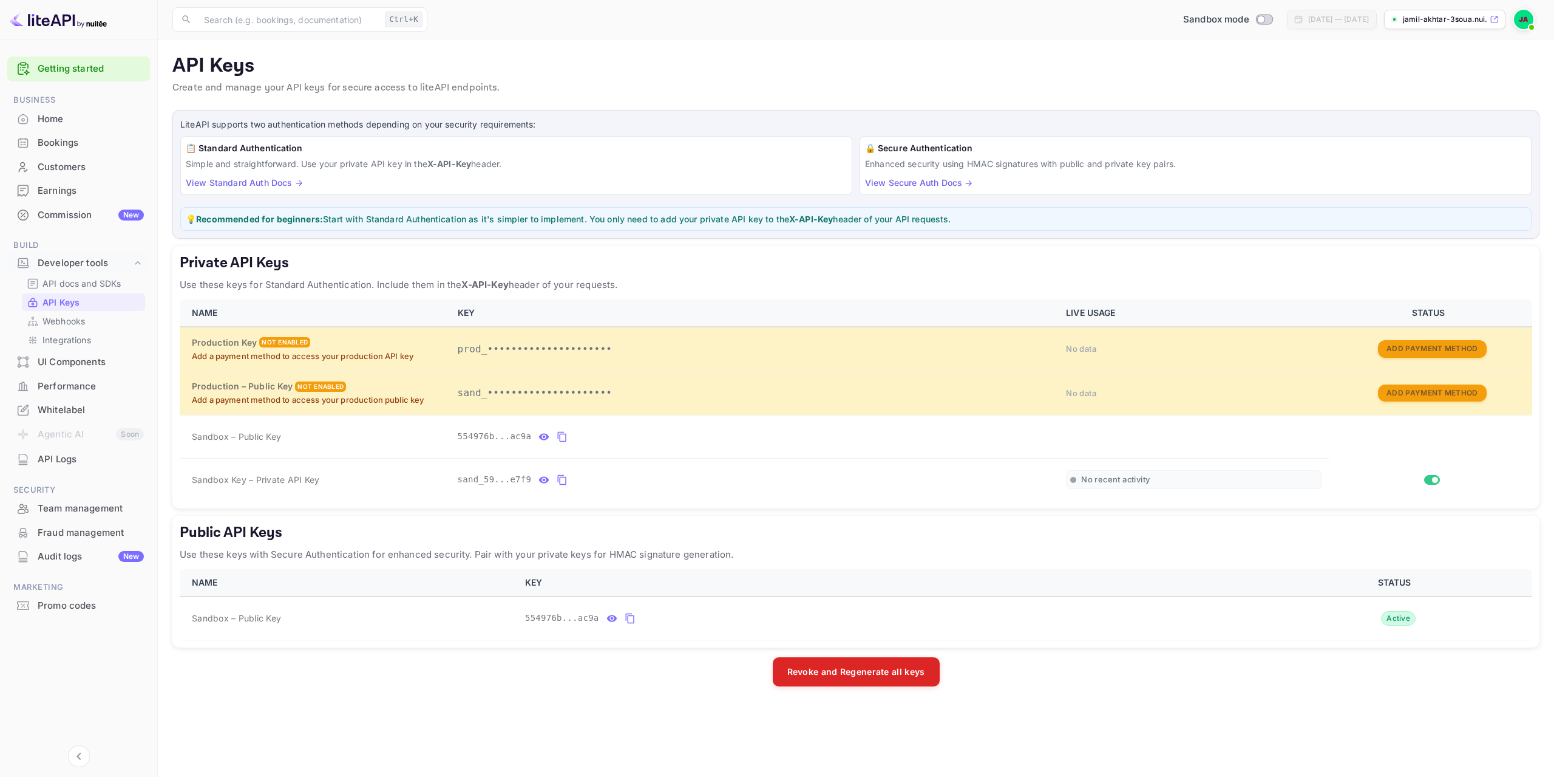
click at [266, 180] on link "View Standard Auth Docs →" at bounding box center [244, 182] width 117 height 10
drag, startPoint x: 622, startPoint y: 619, endPoint x: 719, endPoint y: 585, distance: 103.1
click at [625, 620] on icon "public api keys table" at bounding box center [630, 618] width 11 height 15
click at [560, 436] on icon "private api keys table" at bounding box center [562, 436] width 11 height 15
drag, startPoint x: 379, startPoint y: 440, endPoint x: 387, endPoint y: 443, distance: 8.1
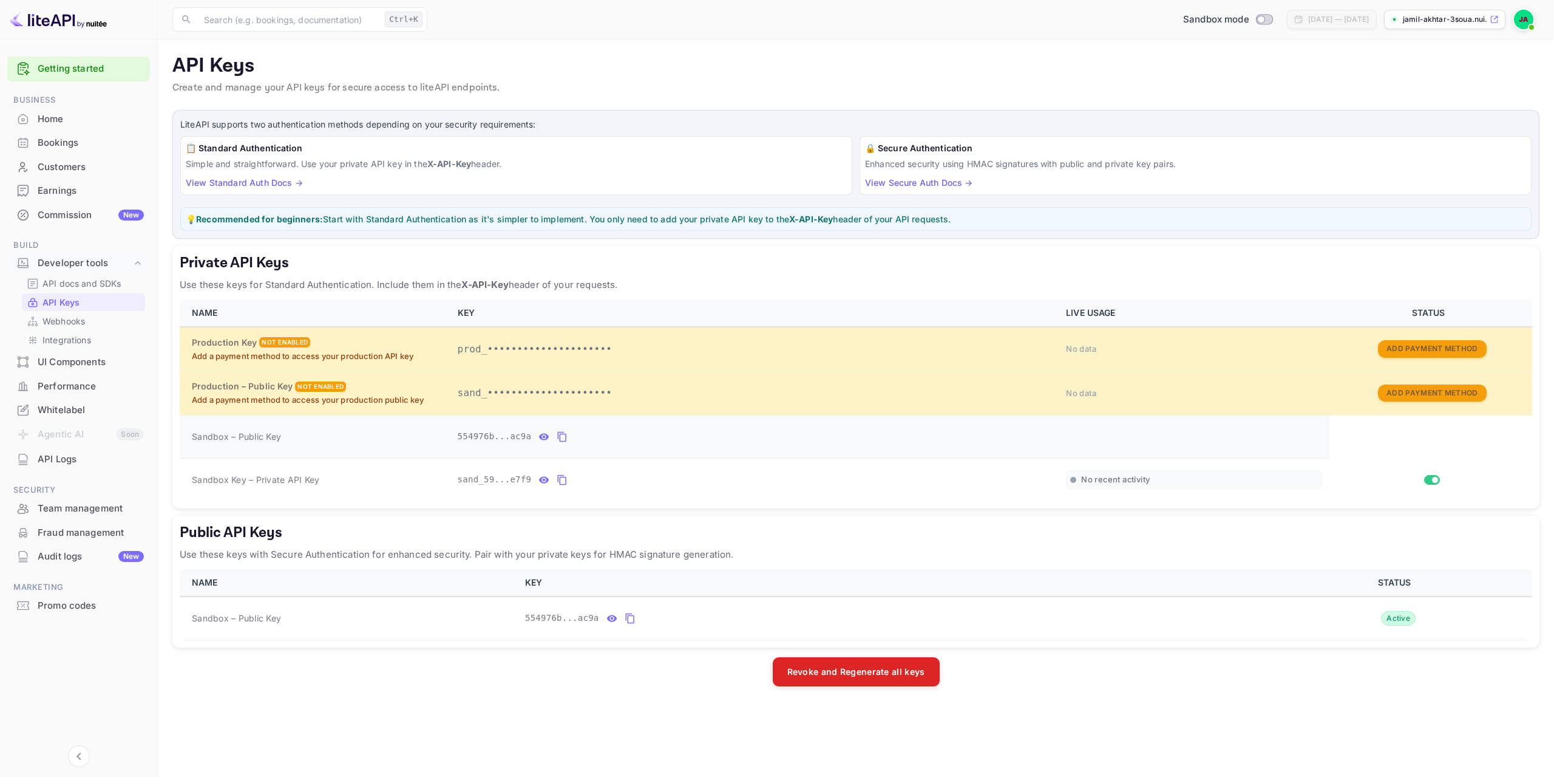
click at [379, 440] on div "Sandbox – Public Key" at bounding box center [317, 436] width 251 height 13
click at [557, 430] on icon "private api keys table" at bounding box center [562, 436] width 11 height 15
click at [558, 480] on icon "private api keys table" at bounding box center [562, 480] width 9 height 10
click at [558, 481] on icon "private api keys table" at bounding box center [562, 480] width 9 height 10
click at [558, 477] on icon "private api keys table" at bounding box center [562, 480] width 9 height 10
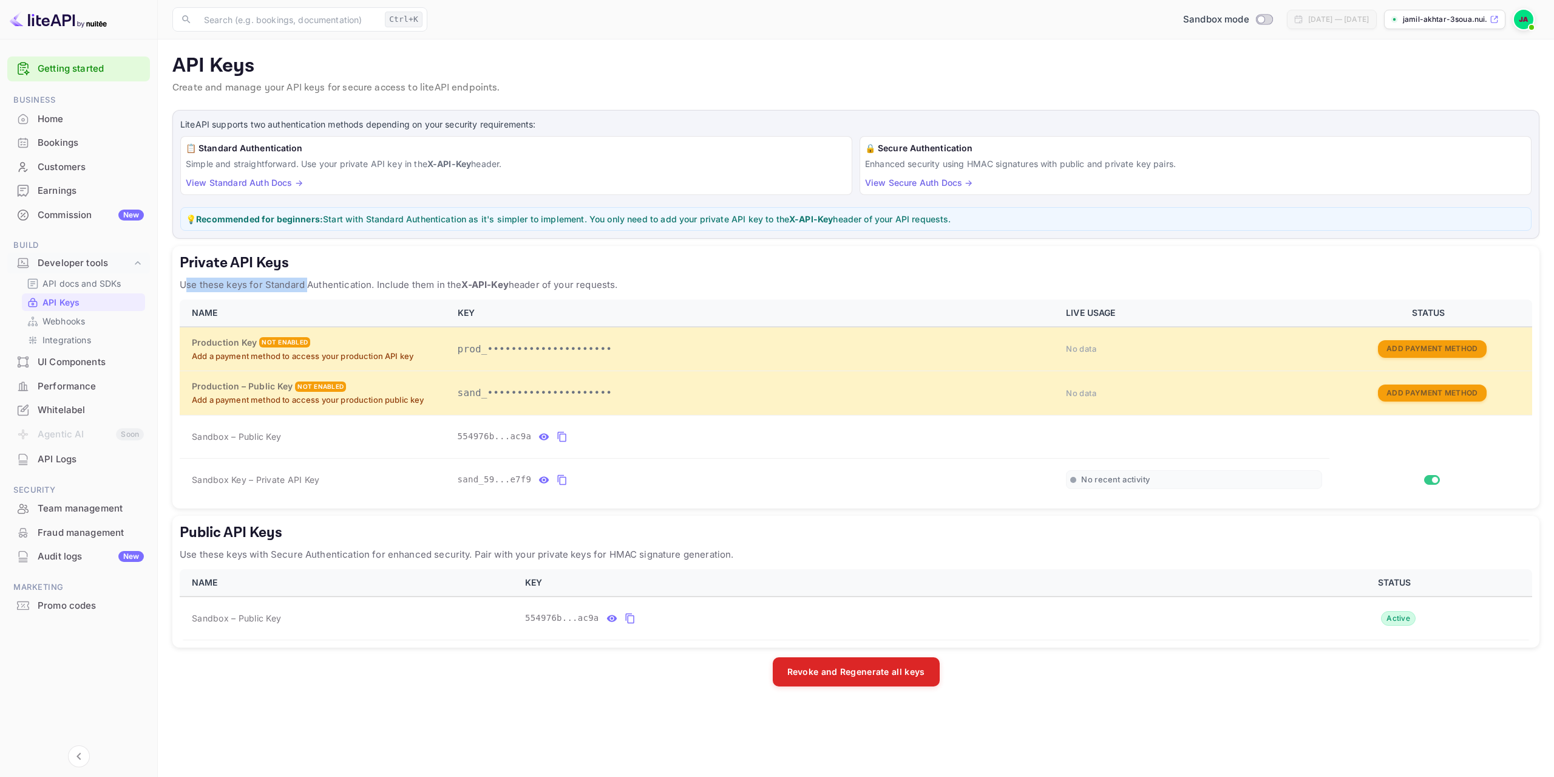
drag, startPoint x: 259, startPoint y: 284, endPoint x: 305, endPoint y: 282, distance: 46.2
click at [305, 282] on p "Use these keys for Standard Authentication. Include them in the X-API-Key heade…" at bounding box center [856, 284] width 1353 height 15
click at [397, 271] on h5 "Private API Keys" at bounding box center [856, 262] width 1353 height 19
drag, startPoint x: 389, startPoint y: 278, endPoint x: 519, endPoint y: 277, distance: 130.5
click at [453, 279] on p "Use these keys for Standard Authentication. Include them in the X-API-Key heade…" at bounding box center [856, 284] width 1353 height 15
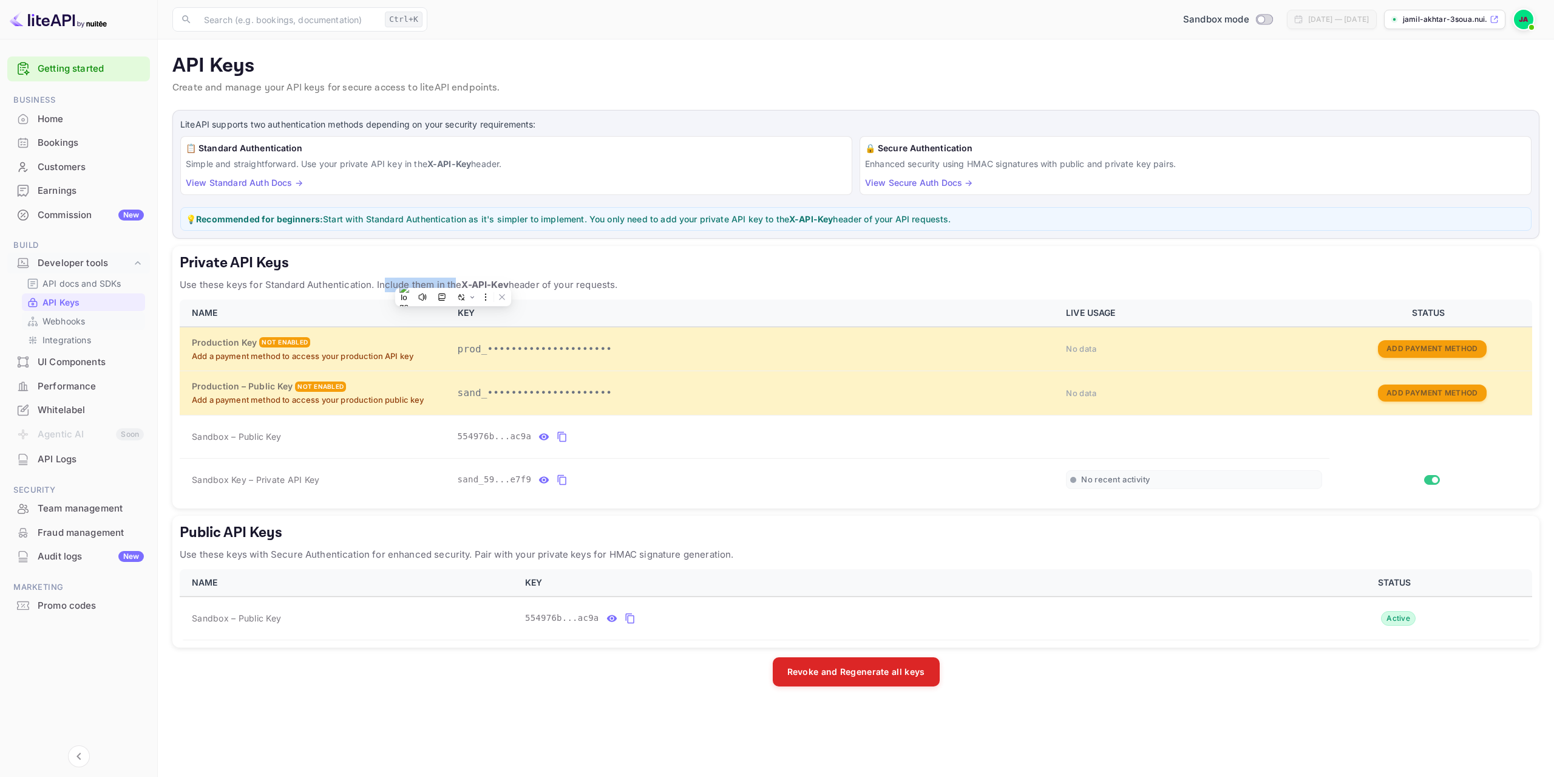
click at [75, 322] on p "Webhooks" at bounding box center [64, 321] width 43 height 13
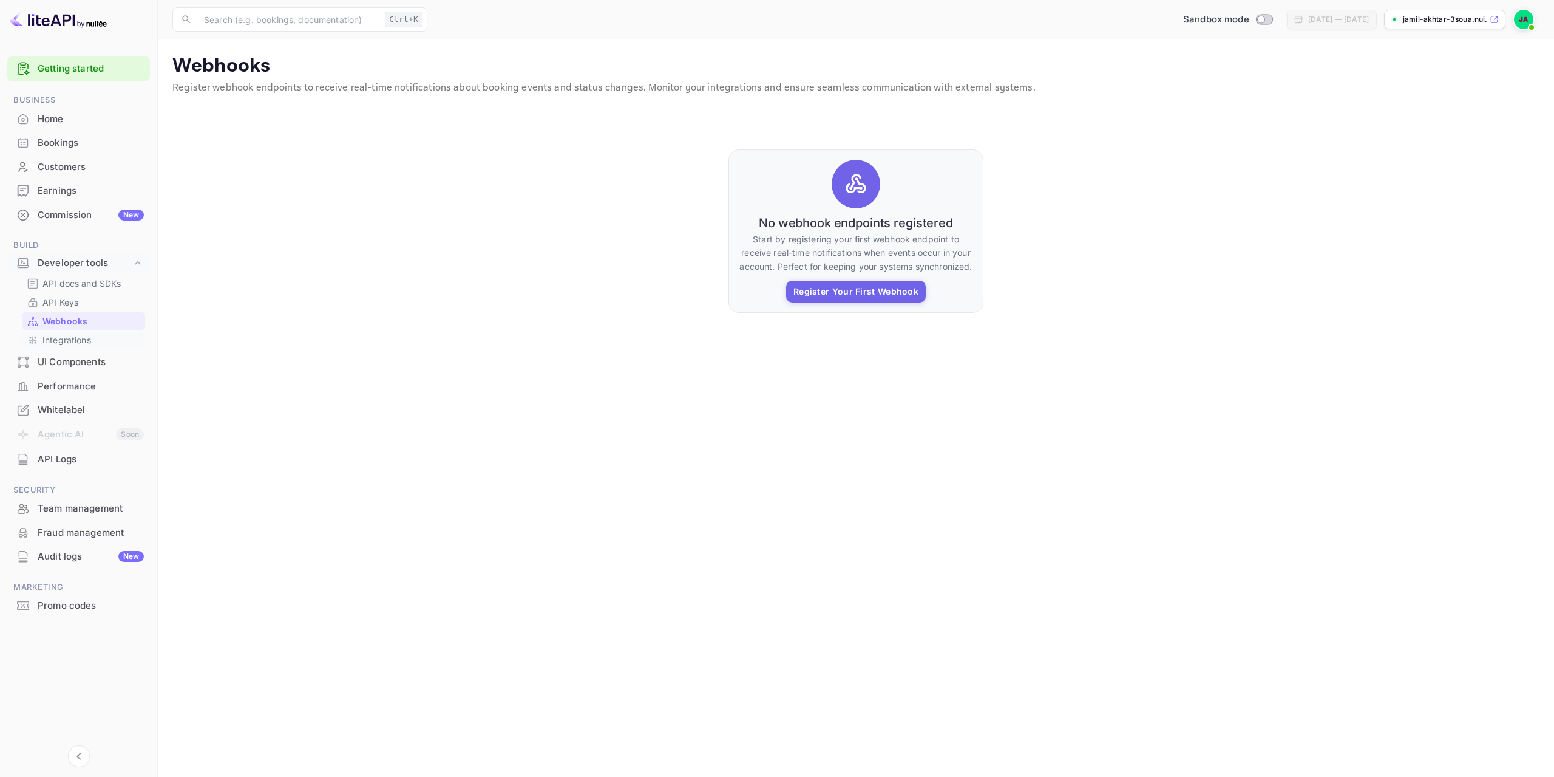
click at [87, 341] on p "Integrations" at bounding box center [67, 339] width 49 height 13
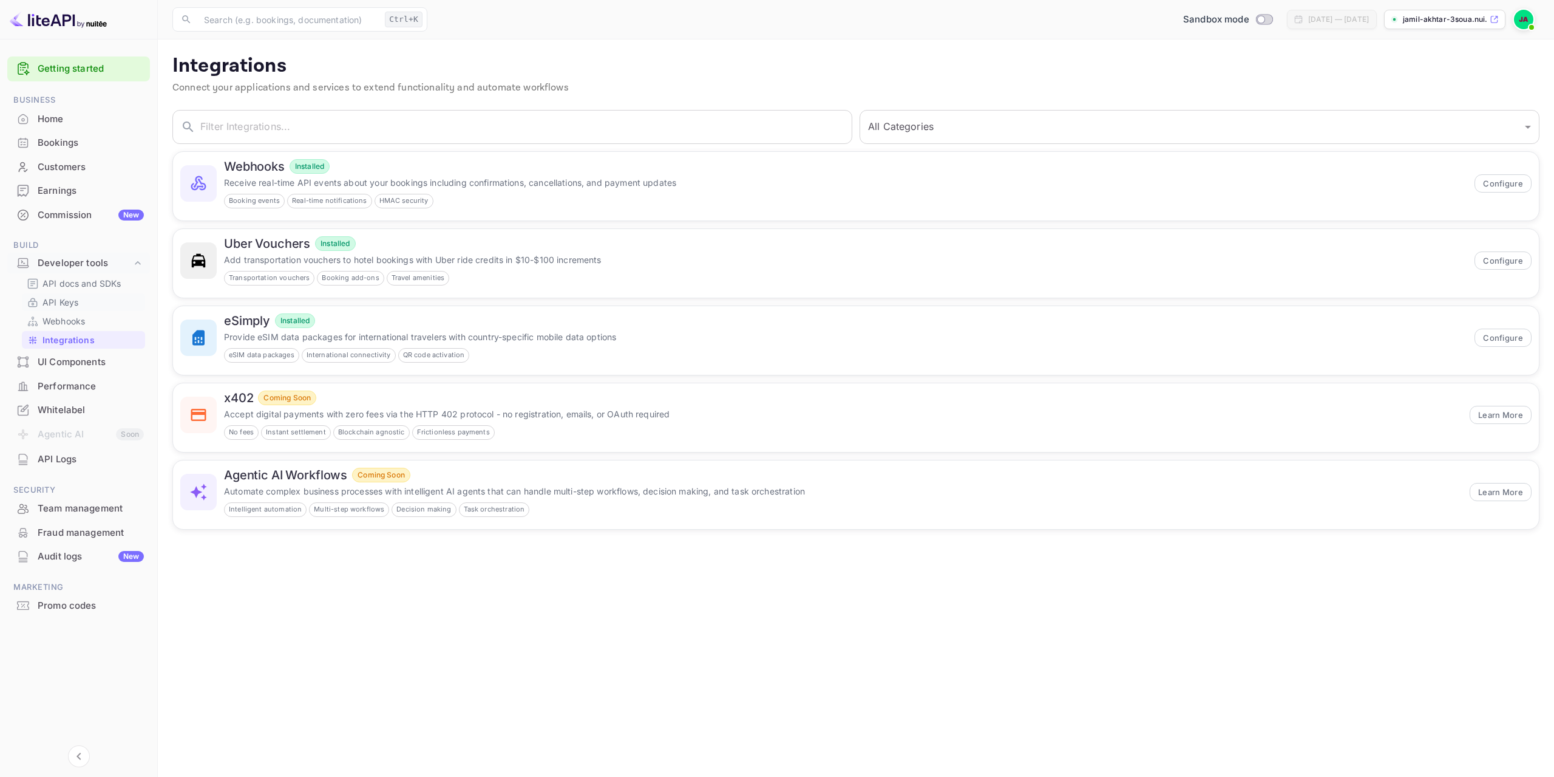
click at [74, 297] on p "API Keys" at bounding box center [61, 302] width 36 height 13
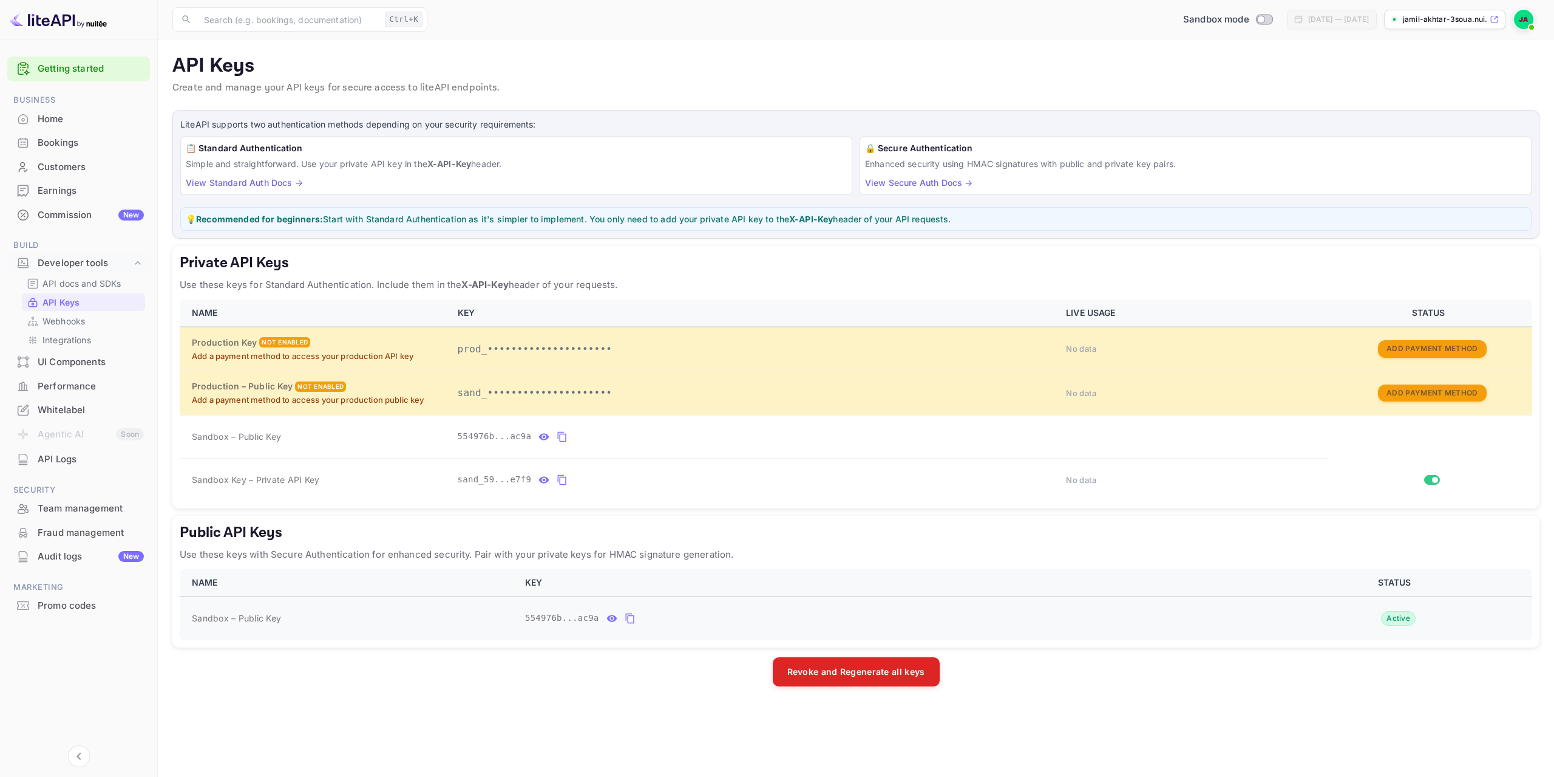
click at [630, 615] on button "public api keys table" at bounding box center [630, 617] width 16 height 19
click at [558, 441] on icon "private api keys table" at bounding box center [562, 437] width 9 height 10
click at [559, 481] on icon "private api keys table" at bounding box center [562, 479] width 11 height 15
click at [1407, 20] on p "jamil-akhtar-3soua.nui..." at bounding box center [1445, 19] width 84 height 11
